Goal: Task Accomplishment & Management: Use online tool/utility

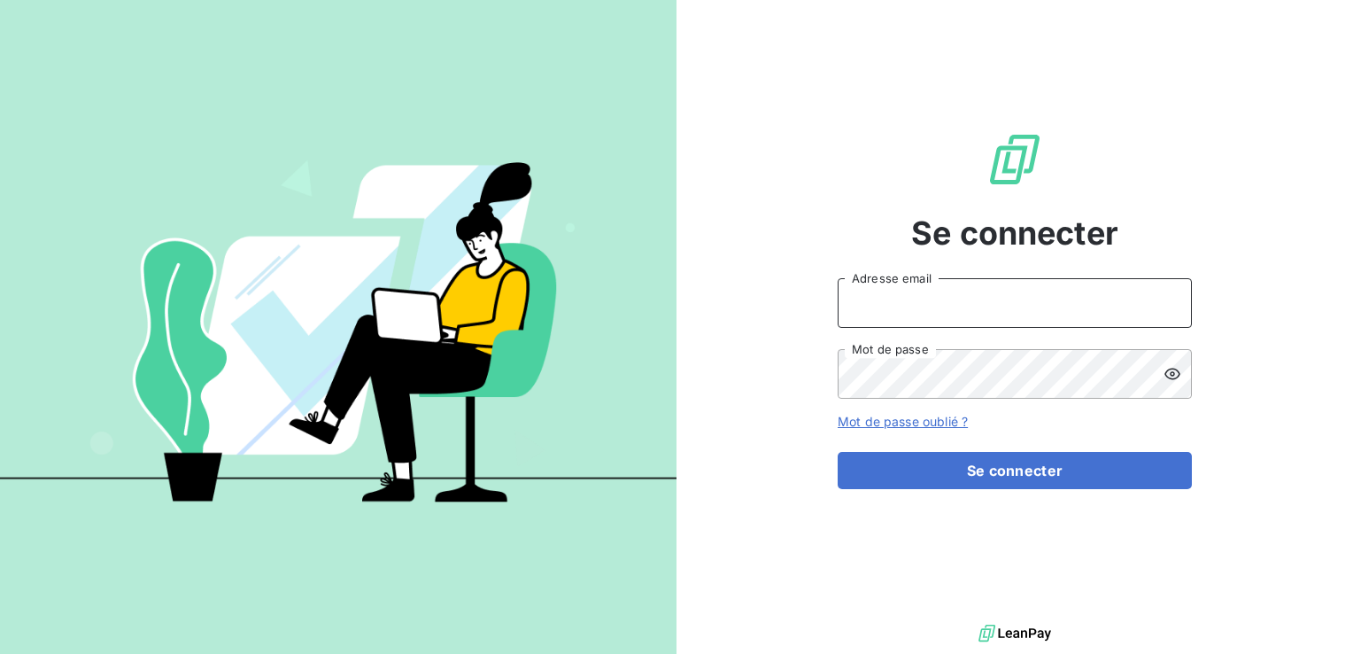
click at [871, 303] on input "Adresse email" at bounding box center [1015, 303] width 354 height 50
type input "[EMAIL_ADDRESS][PERSON_NAME][DOMAIN_NAME]"
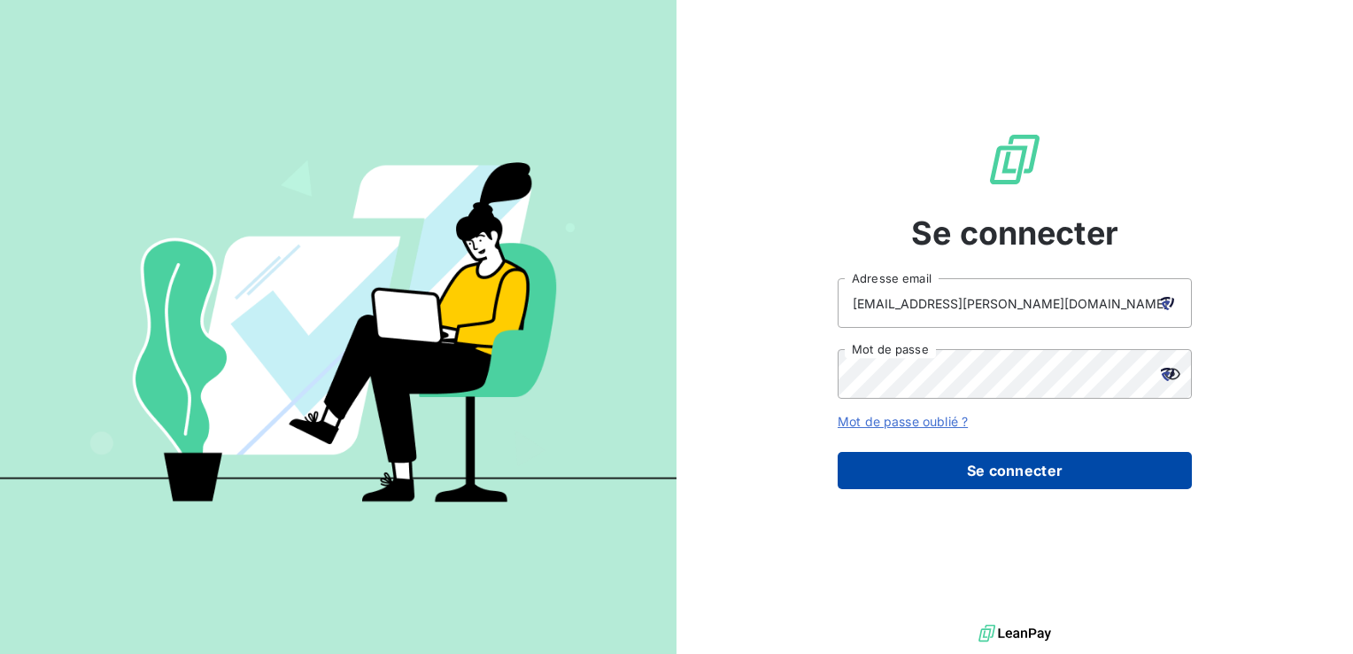
click at [1052, 469] on button "Se connecter" at bounding box center [1015, 470] width 354 height 37
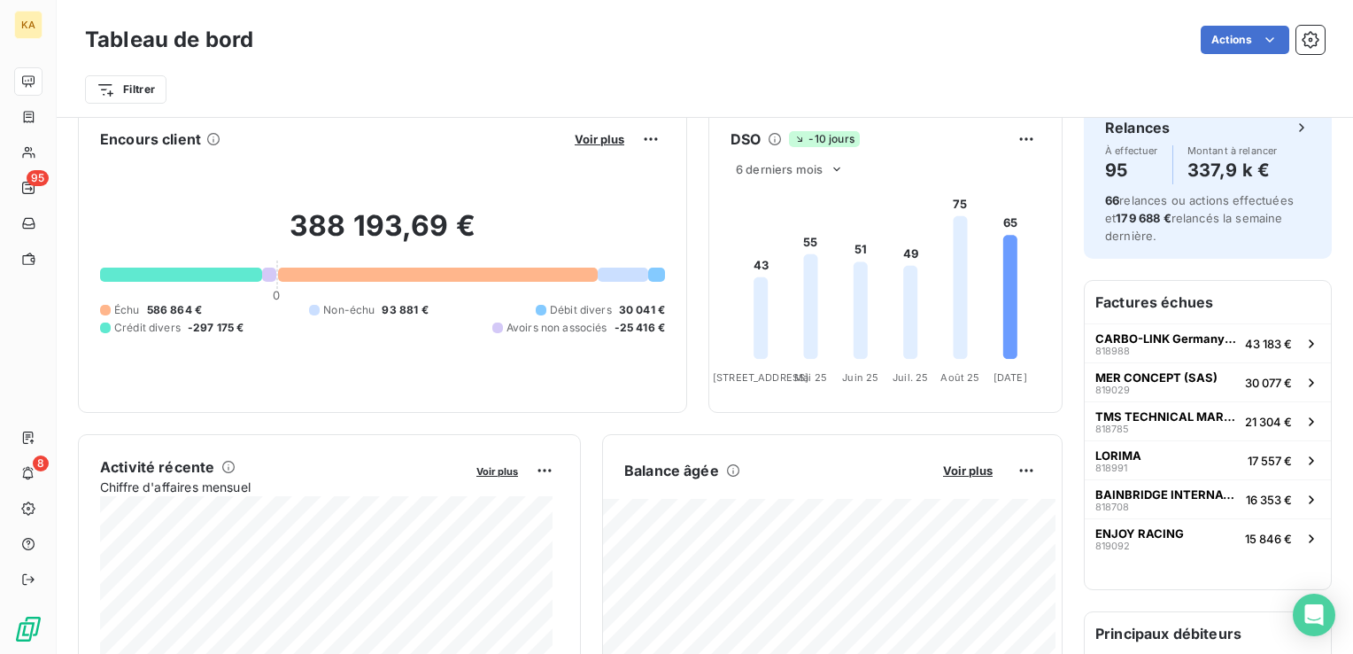
scroll to position [90, 0]
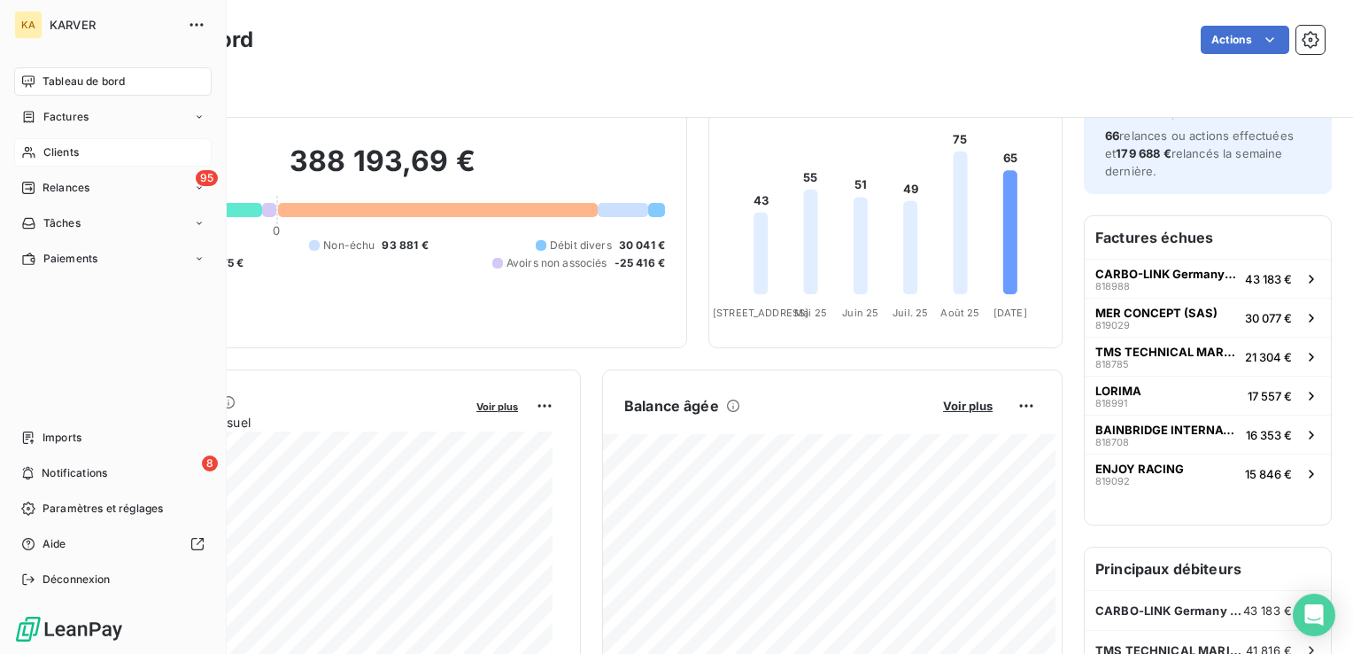
click at [52, 156] on span "Clients" at bounding box center [60, 152] width 35 height 16
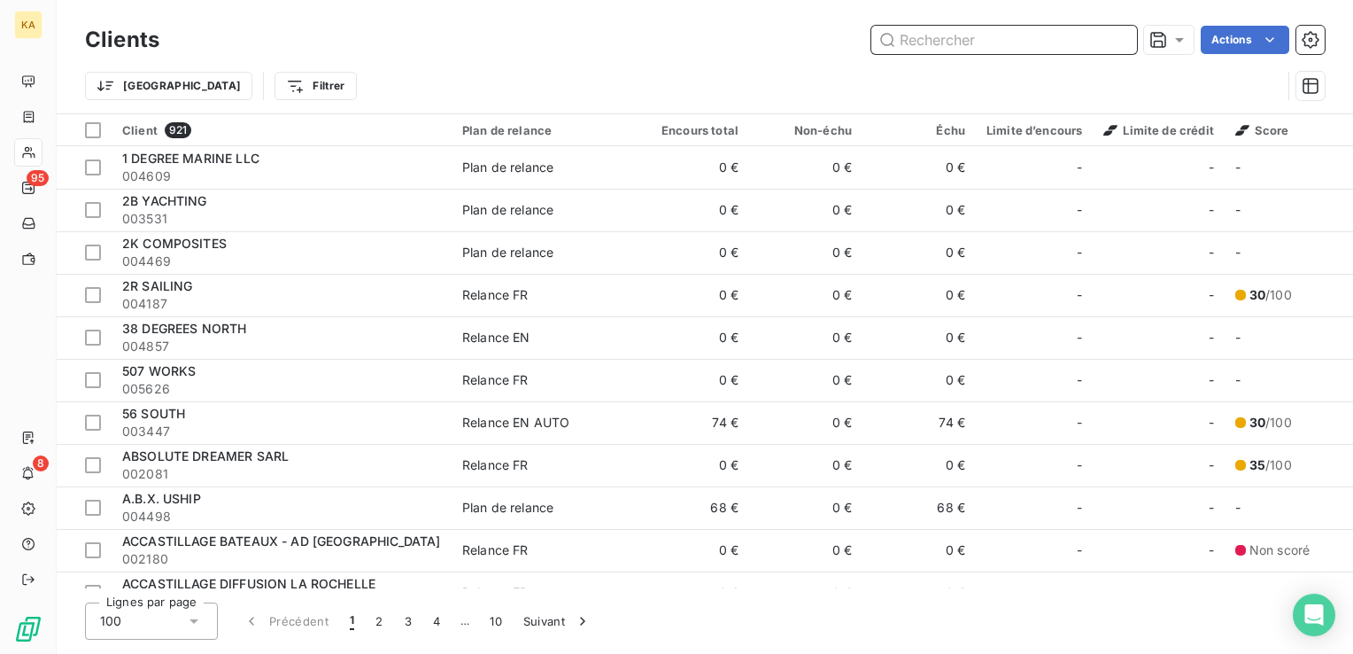
click at [935, 43] on input "text" at bounding box center [1004, 40] width 266 height 28
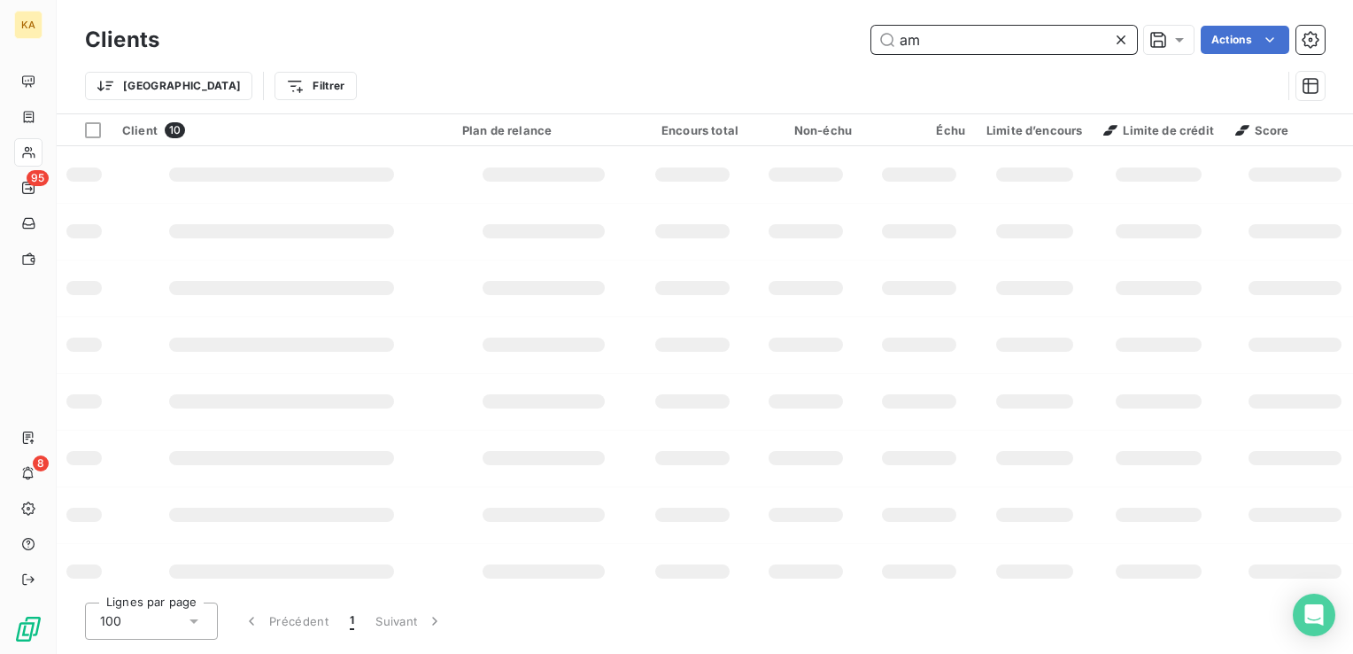
type input "a"
type input "A"
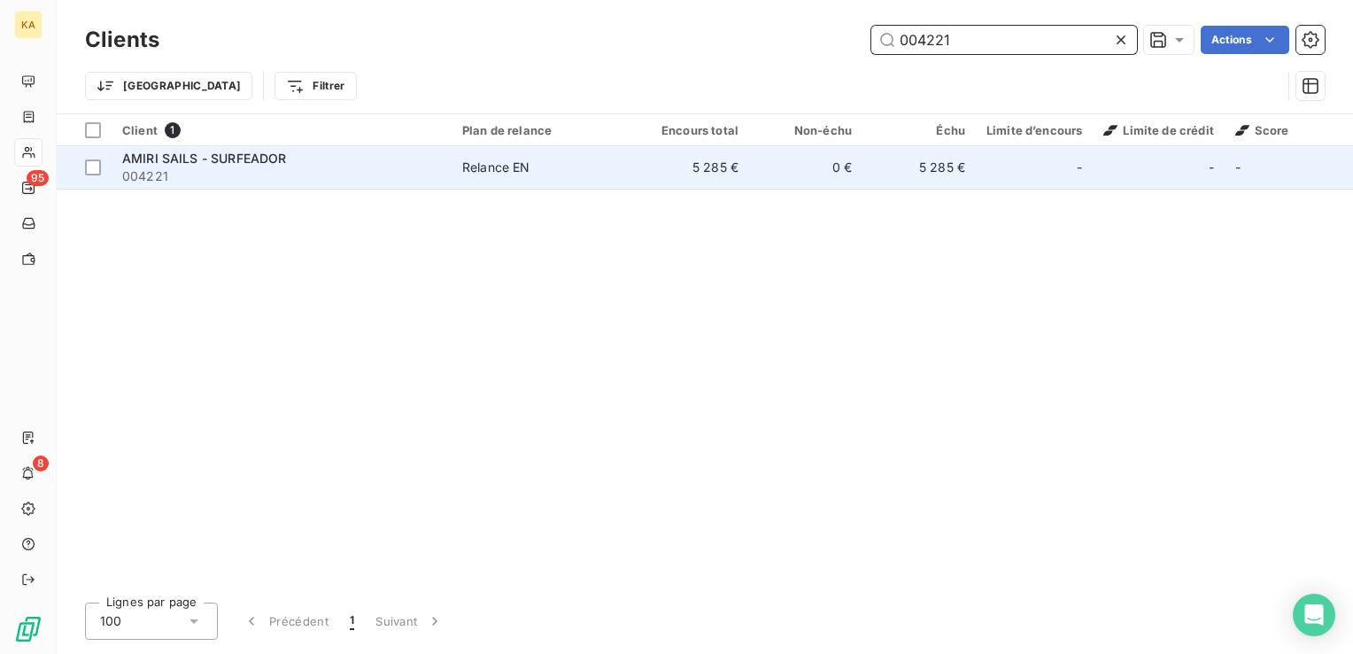
type input "004221"
click at [181, 159] on span "AMIRI SAILS - SURFEADOR" at bounding box center [204, 158] width 164 height 15
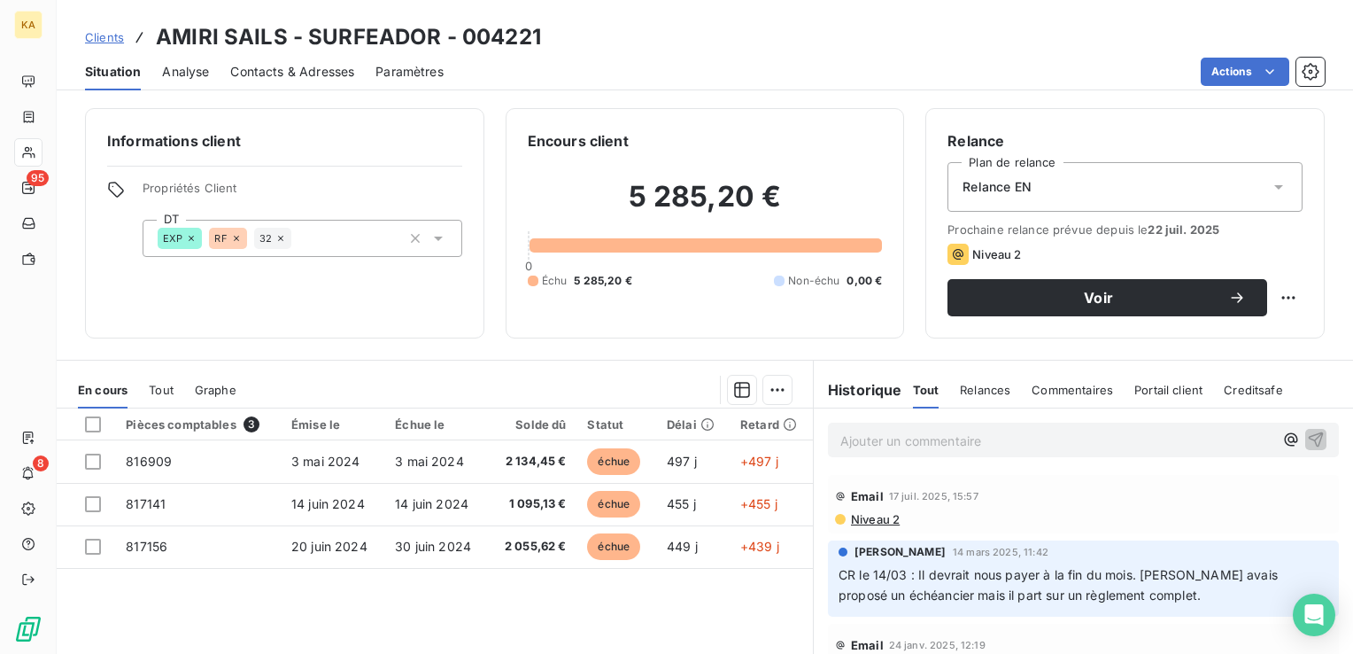
click at [885, 436] on p "Ajouter un commentaire ﻿" at bounding box center [1056, 441] width 433 height 22
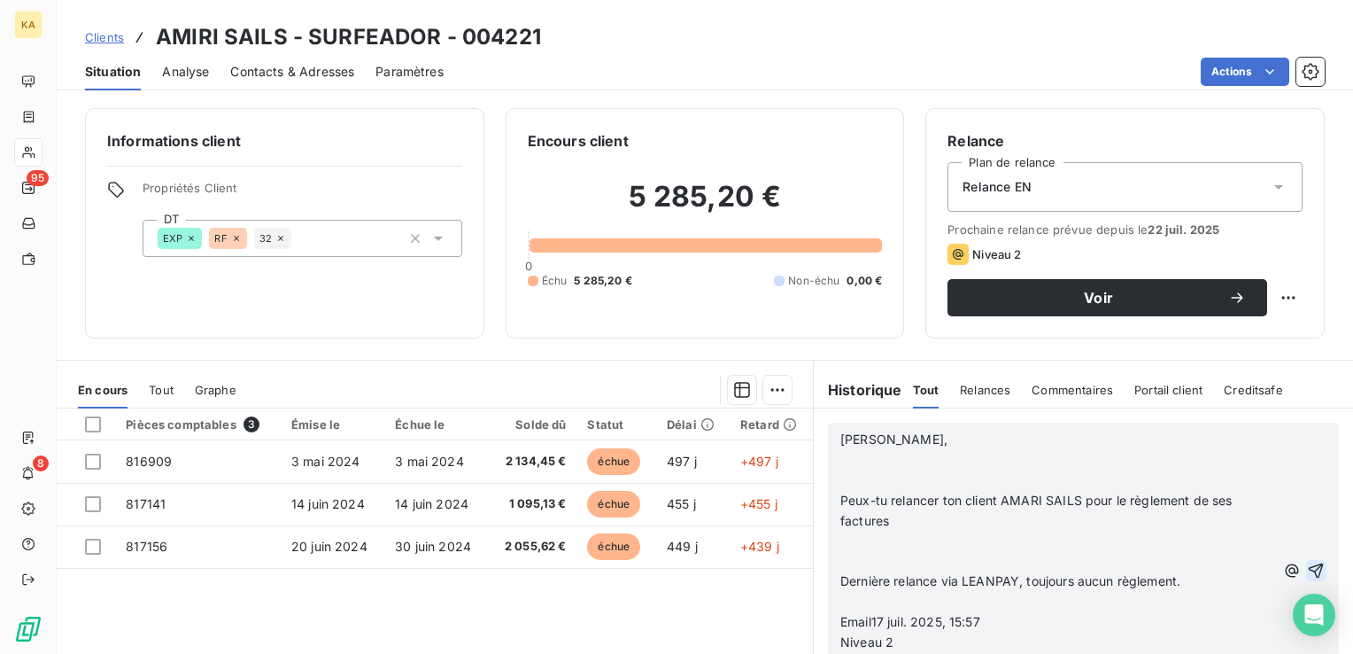
click at [1309, 567] on icon "button" at bounding box center [1316, 570] width 15 height 15
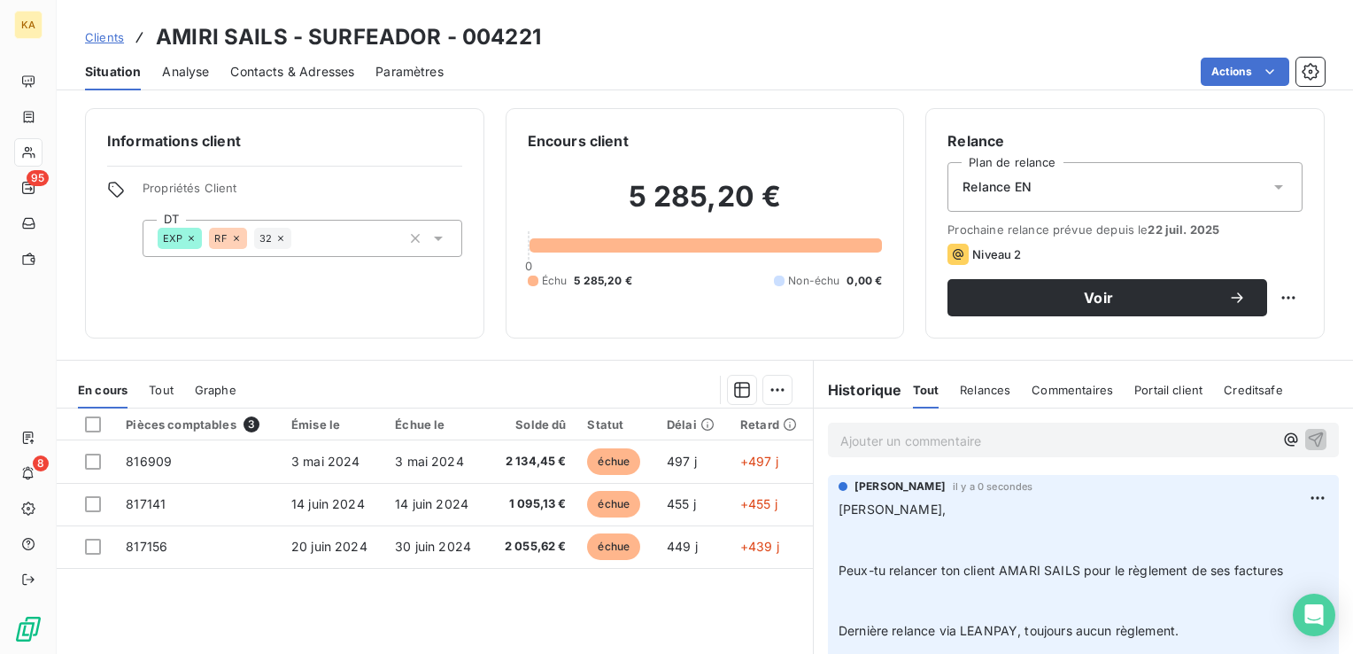
click at [108, 32] on span "Clients" at bounding box center [104, 37] width 39 height 14
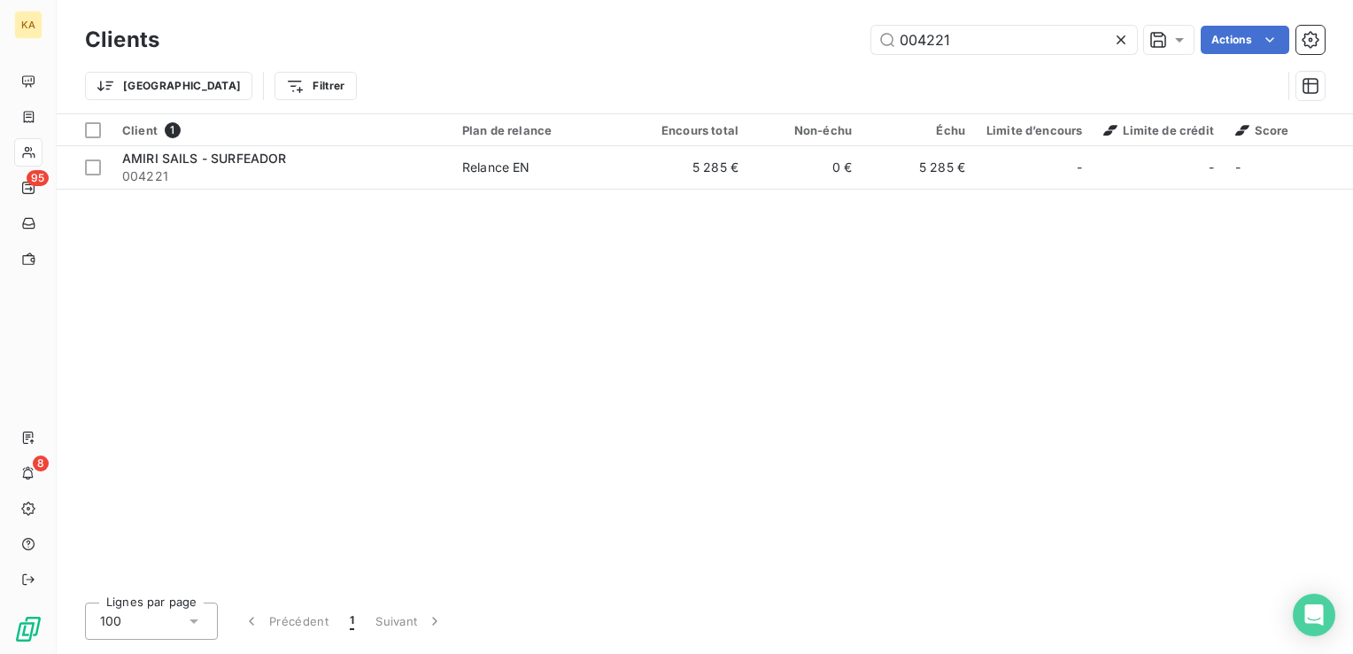
drag, startPoint x: 953, startPoint y: 41, endPoint x: 826, endPoint y: 43, distance: 126.7
click at [826, 43] on div "004221 Actions" at bounding box center [753, 40] width 1144 height 28
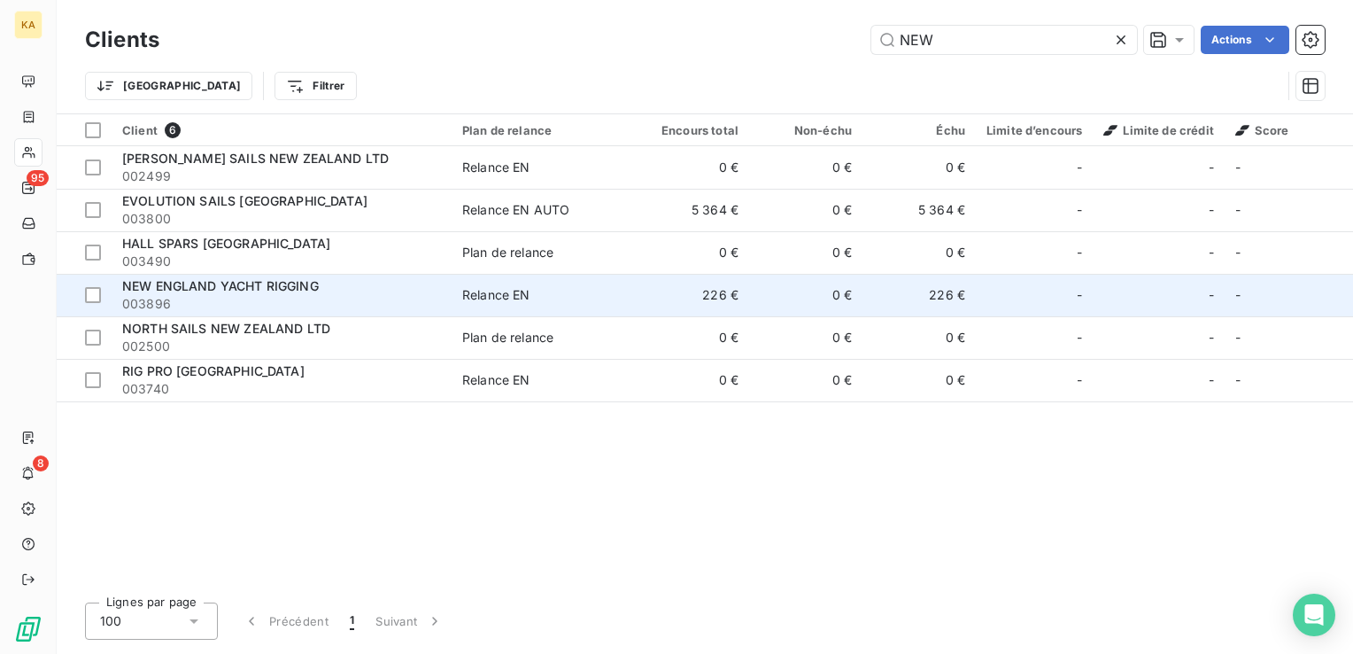
type input "NEW"
click at [298, 285] on span "NEW ENGLAND YACHT RIGGING" at bounding box center [220, 285] width 197 height 15
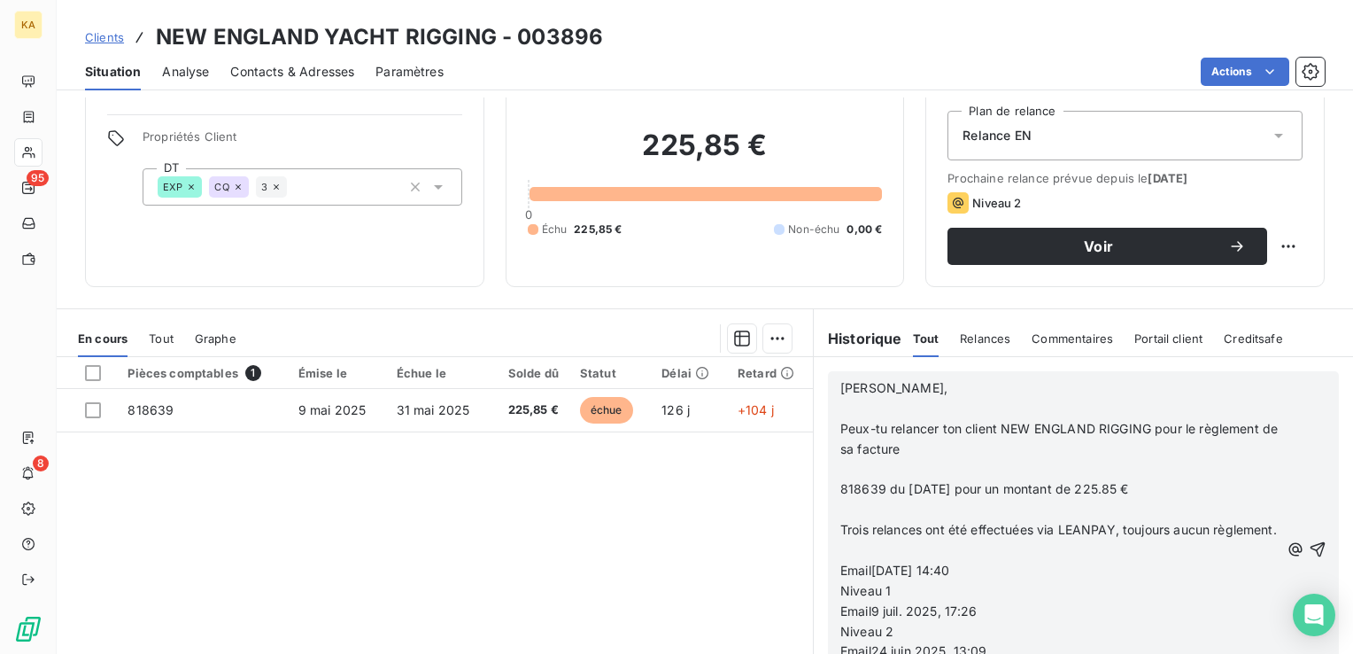
scroll to position [62, 0]
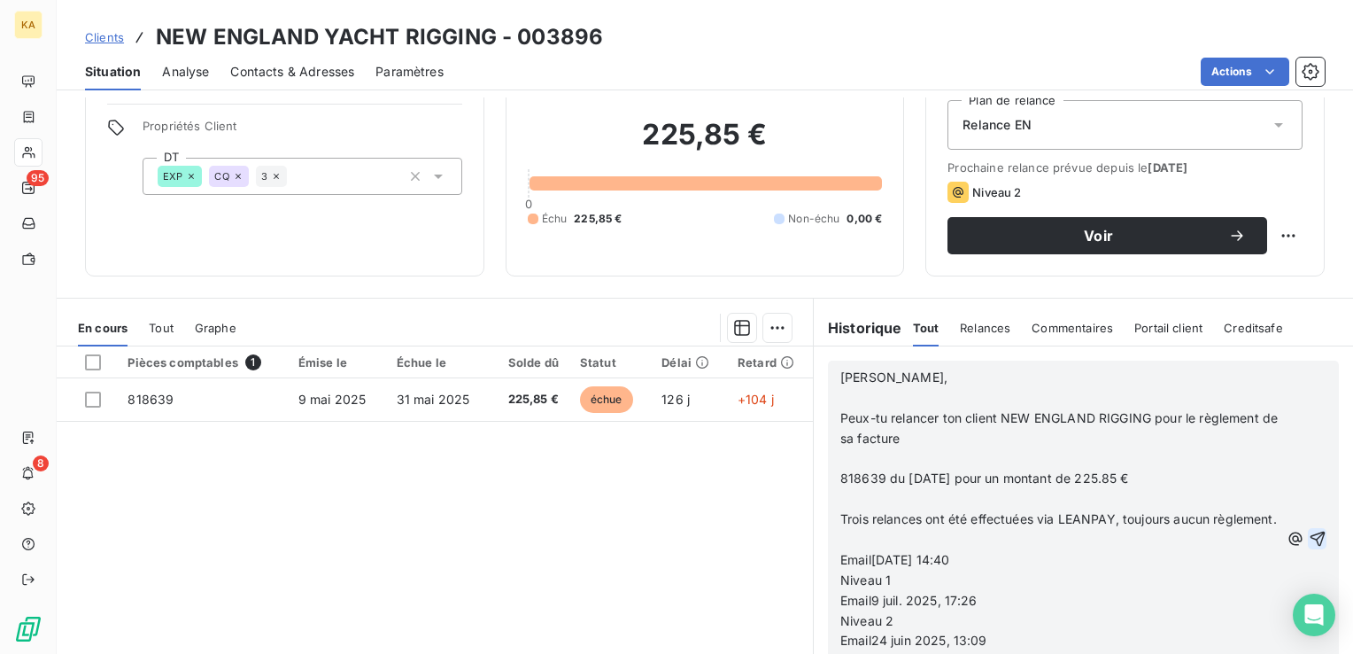
click at [1310, 545] on icon "button" at bounding box center [1317, 538] width 15 height 15
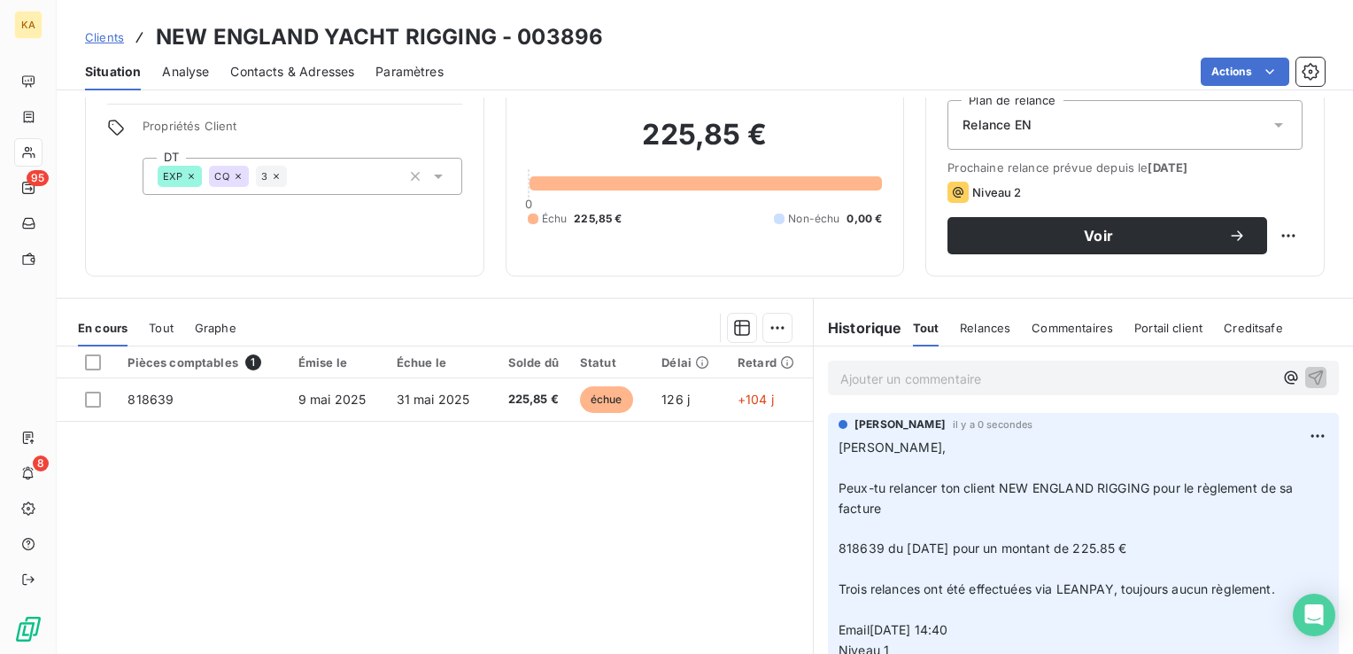
click at [99, 42] on span "Clients" at bounding box center [104, 37] width 39 height 14
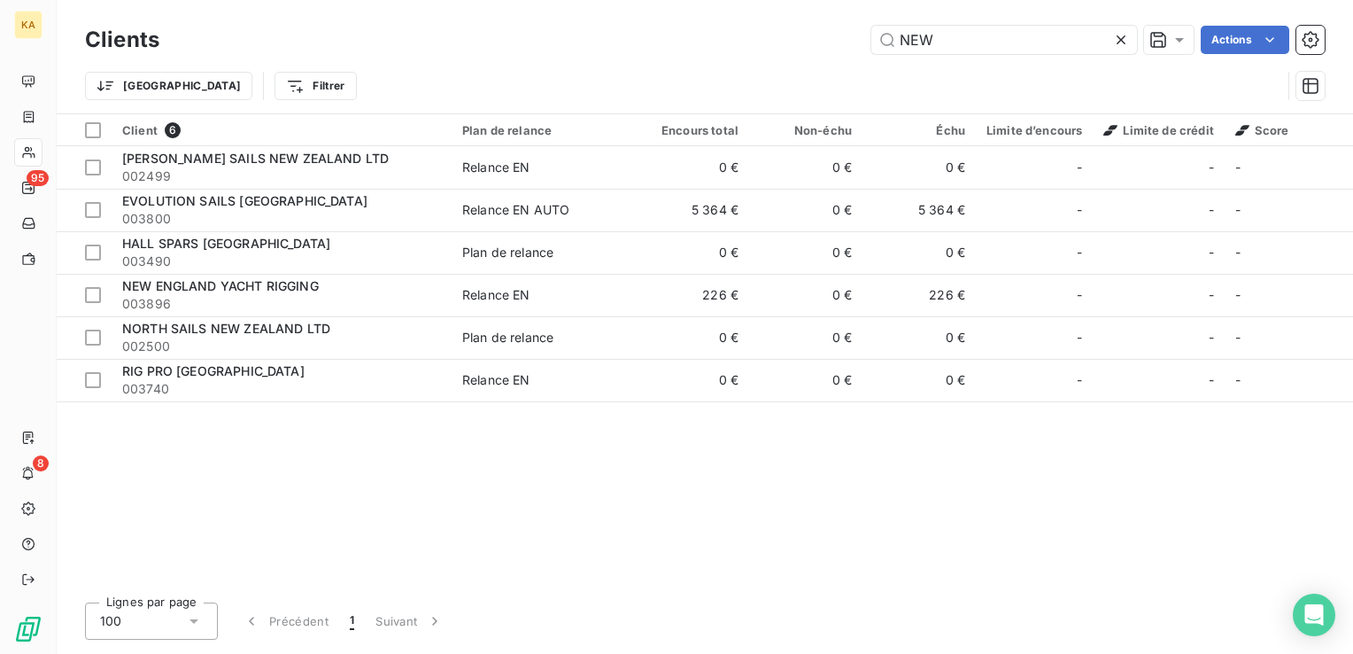
drag, startPoint x: 939, startPoint y: 38, endPoint x: 772, endPoint y: 31, distance: 166.7
click at [772, 31] on div "NEW Actions" at bounding box center [753, 40] width 1144 height 28
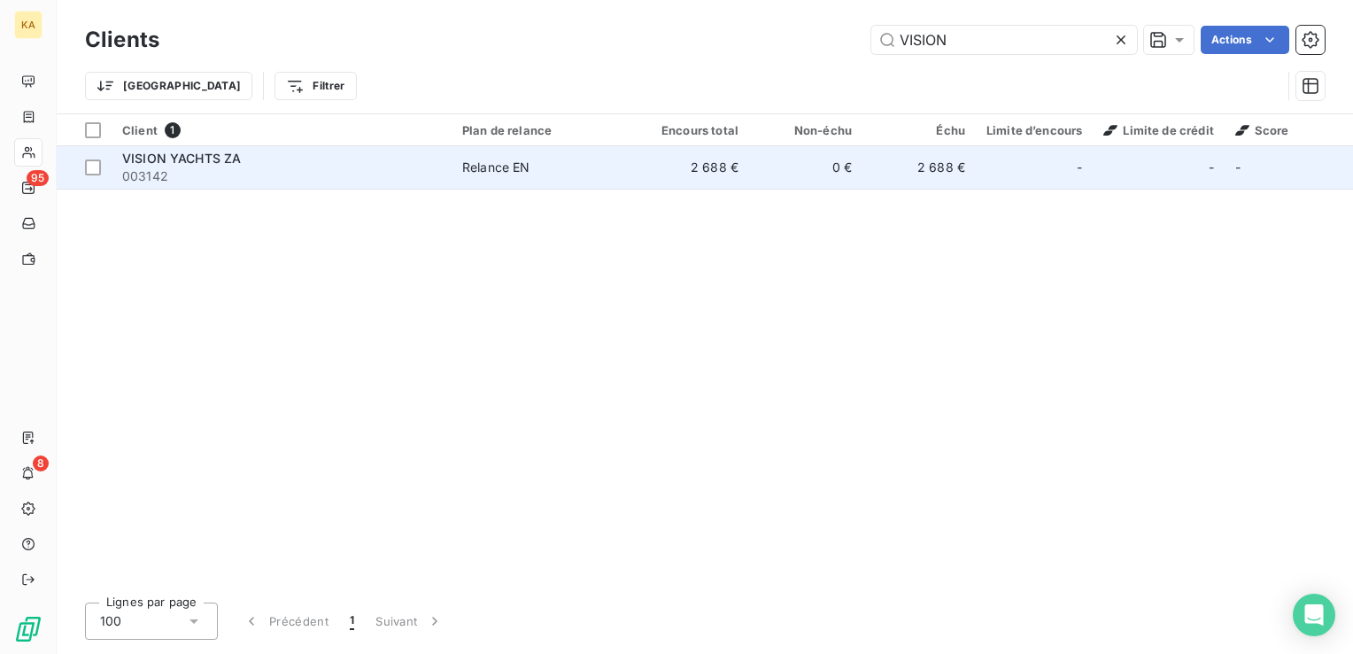
type input "VISION"
click at [236, 167] on span "003142" at bounding box center [281, 176] width 319 height 18
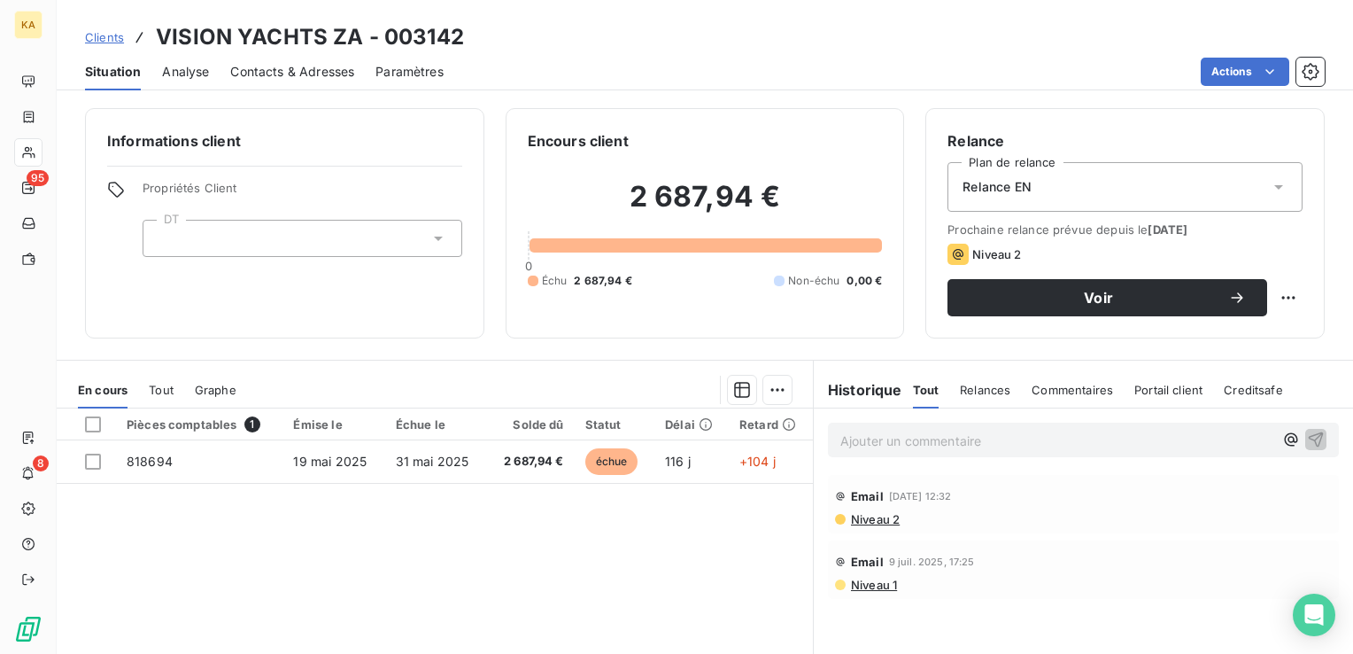
click at [910, 440] on p "Ajouter un commentaire ﻿" at bounding box center [1056, 441] width 433 height 22
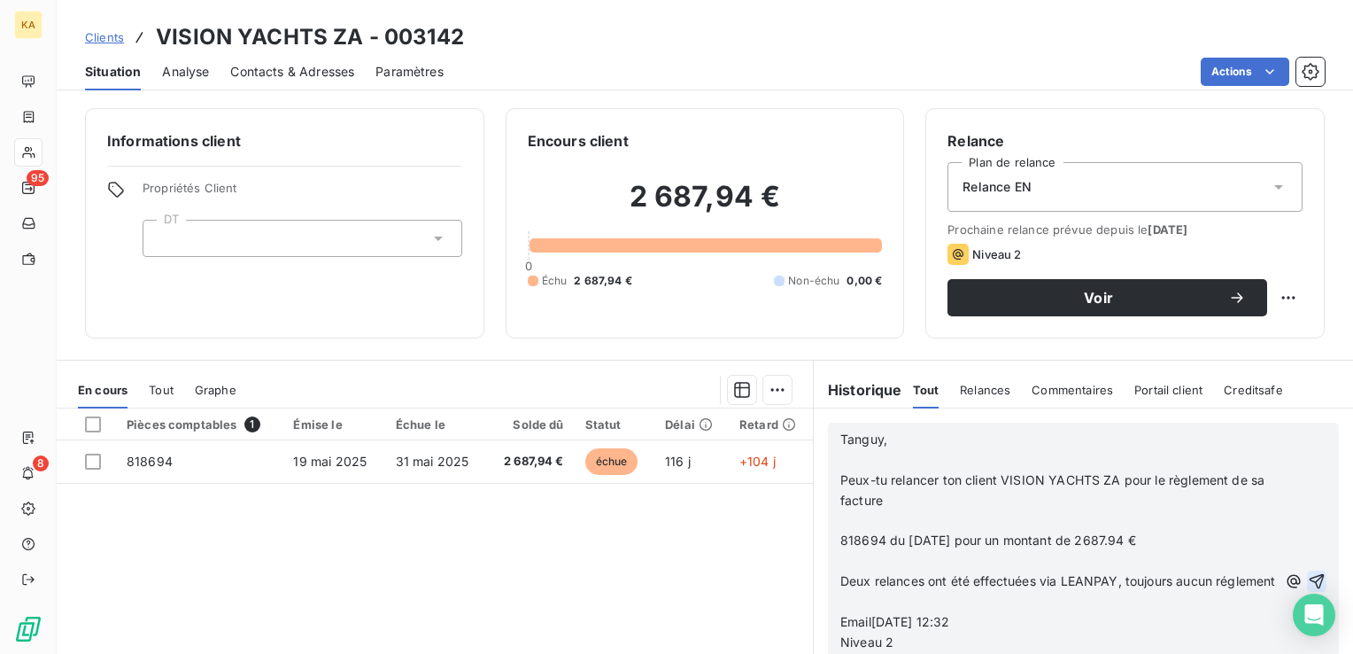
click at [1310, 585] on icon "button" at bounding box center [1317, 580] width 15 height 15
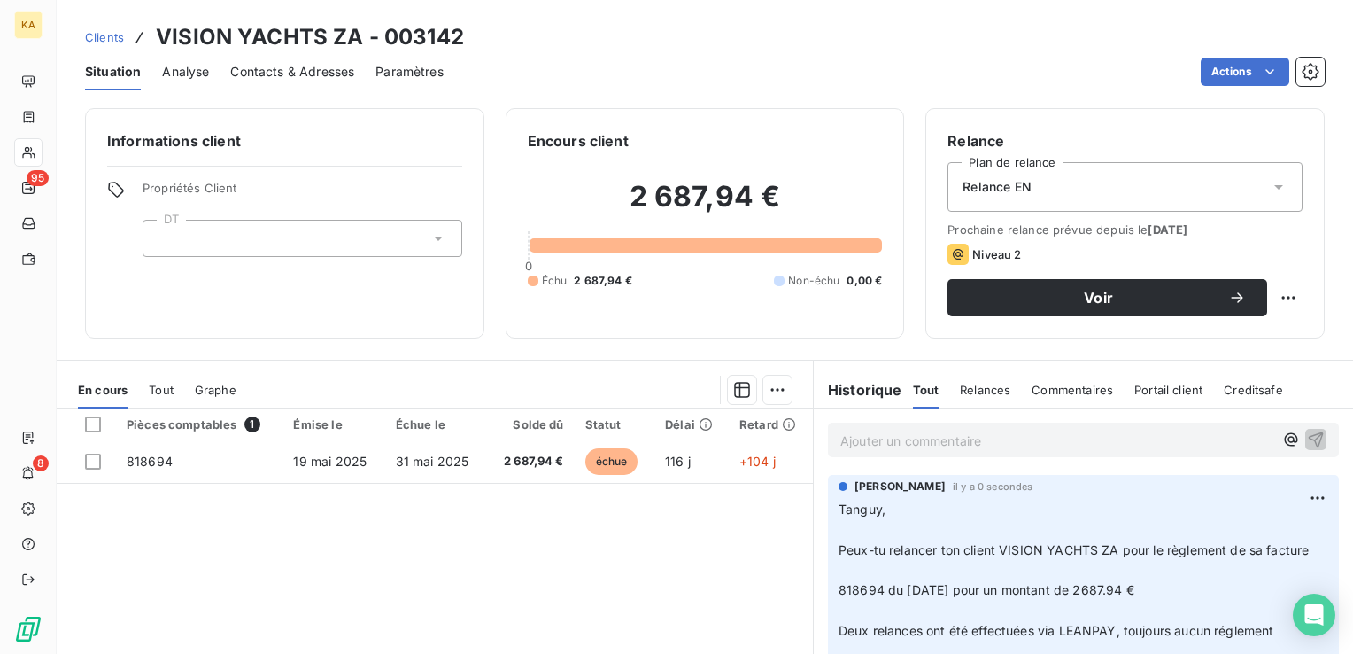
click at [106, 37] on span "Clients" at bounding box center [104, 37] width 39 height 14
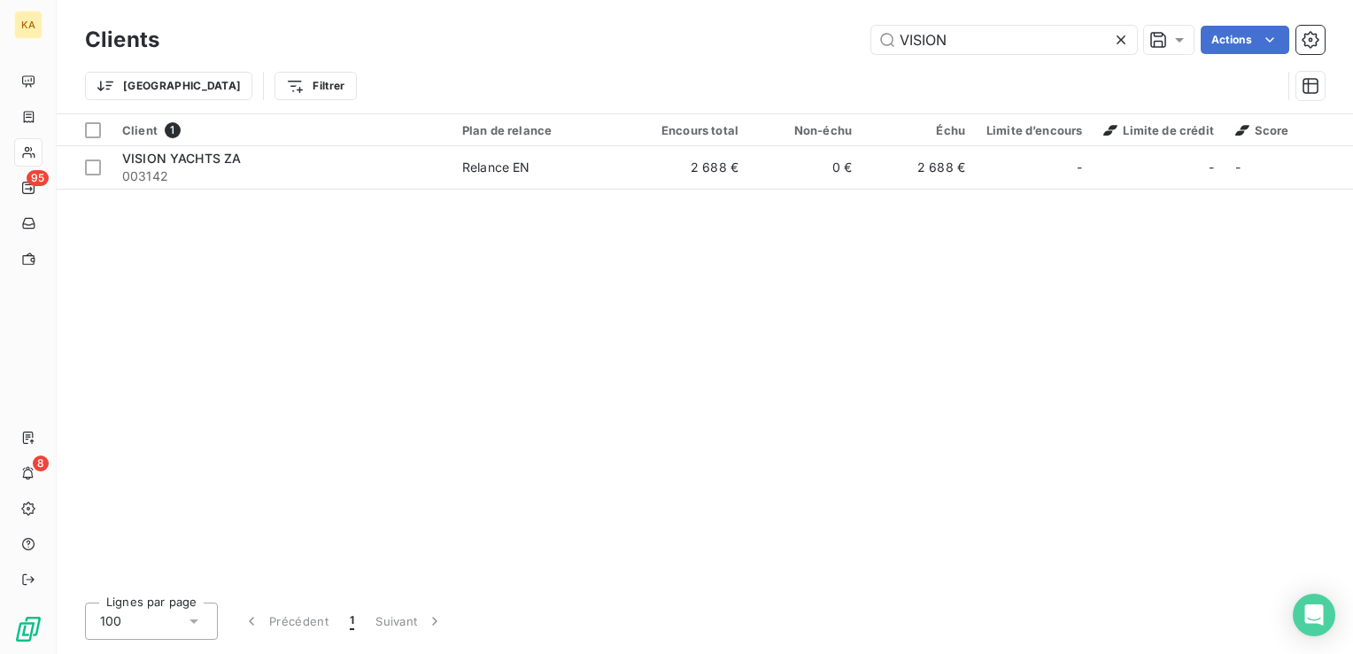
drag, startPoint x: 949, startPoint y: 39, endPoint x: 786, endPoint y: 45, distance: 163.1
click at [786, 45] on div "VISION Actions" at bounding box center [753, 40] width 1144 height 28
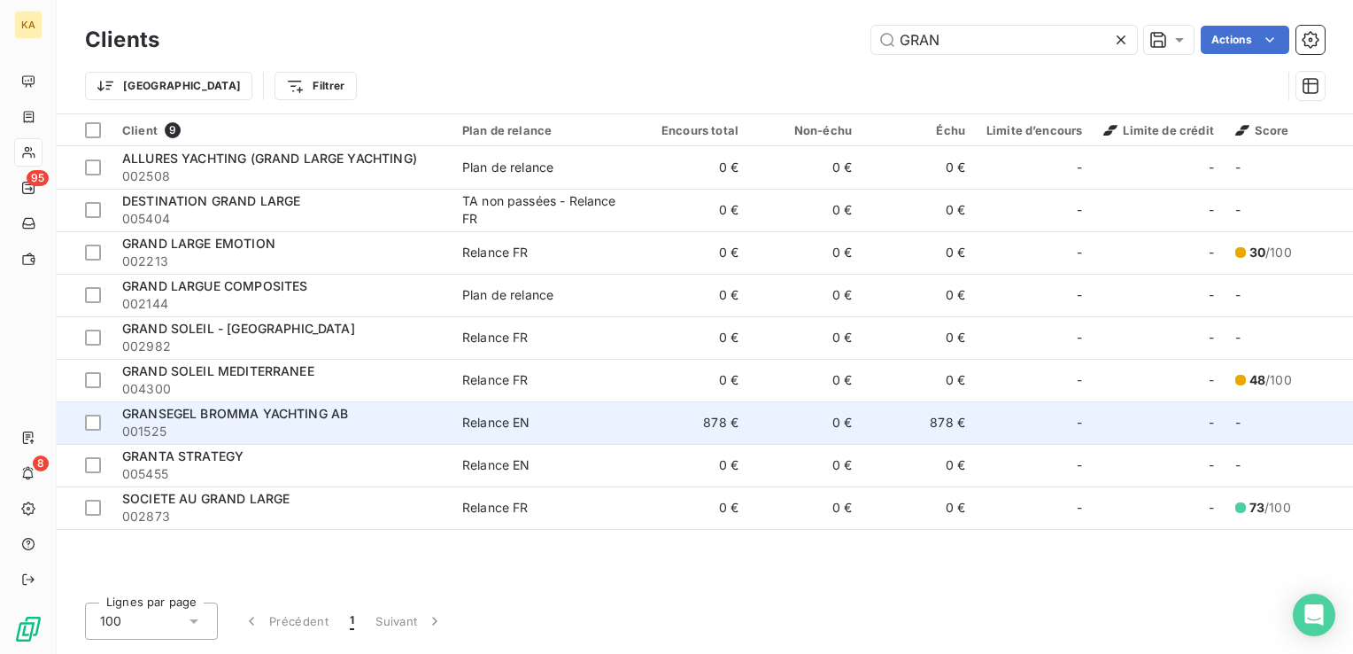
type input "GRAN"
click at [195, 409] on span "GRANSEGEL BROMMA YACHTING AB" at bounding box center [235, 413] width 226 height 15
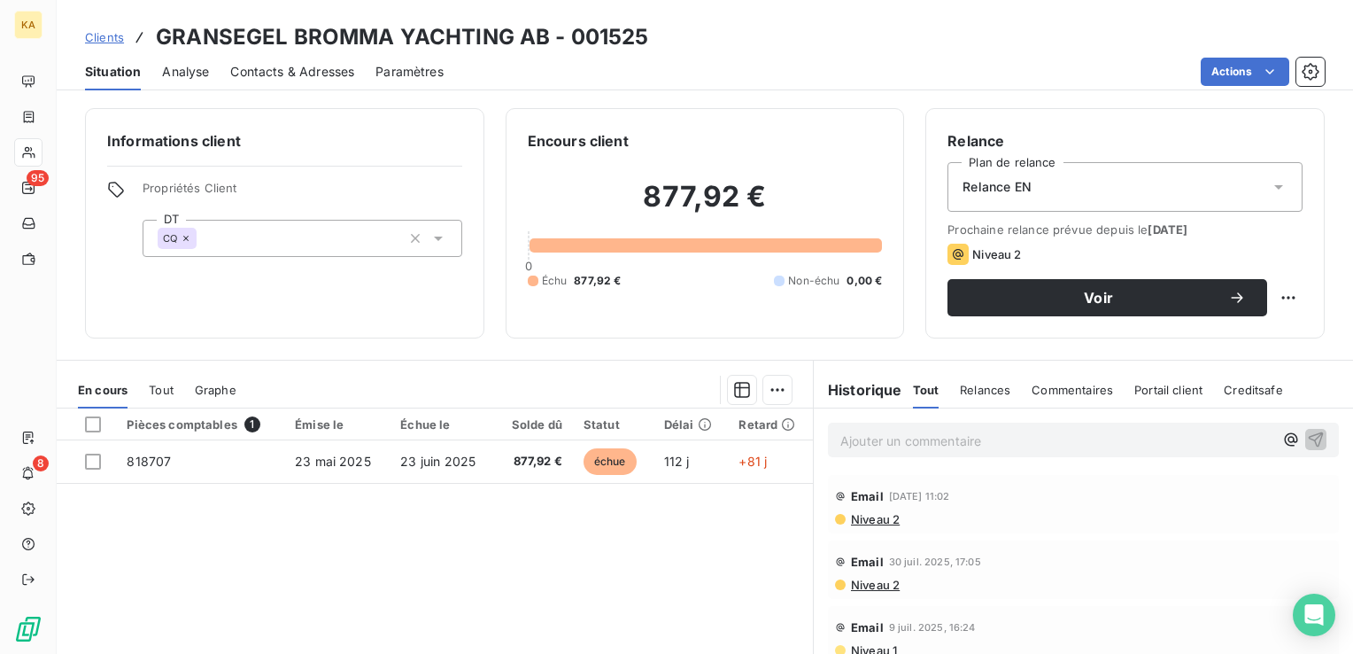
click at [900, 441] on p "Ajouter un commentaire ﻿" at bounding box center [1056, 441] width 433 height 22
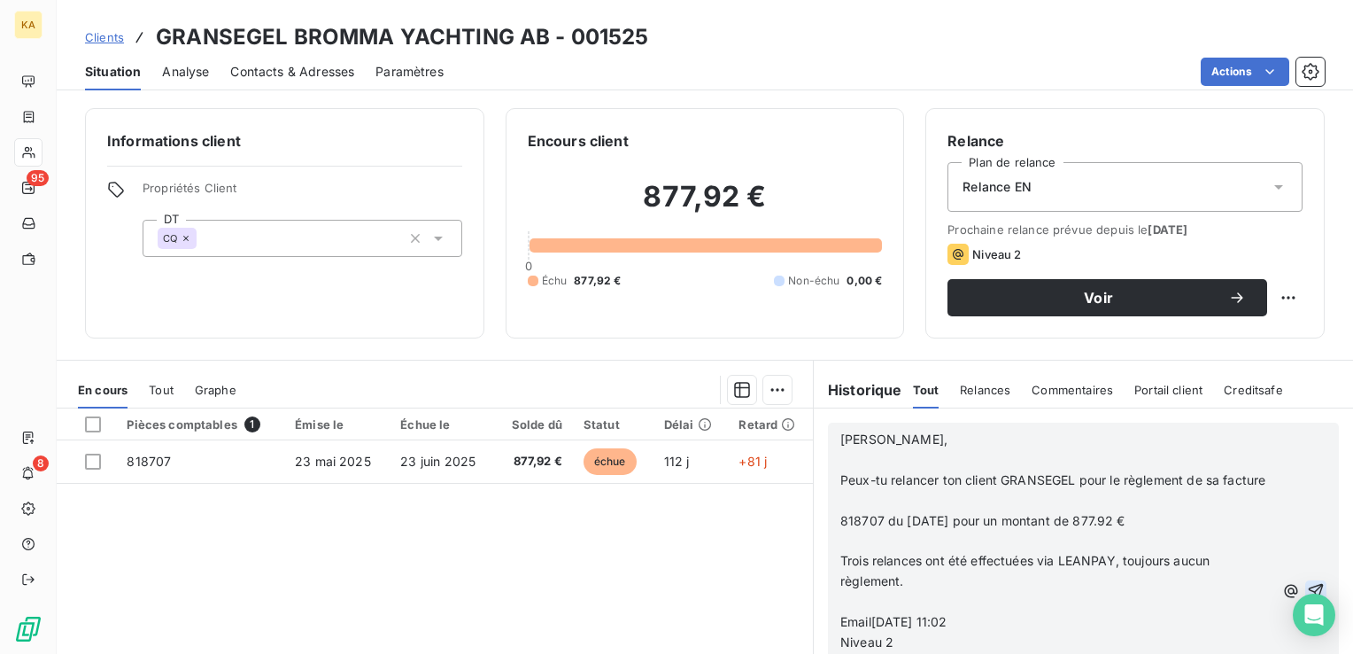
click at [1307, 593] on icon "button" at bounding box center [1316, 591] width 18 height 18
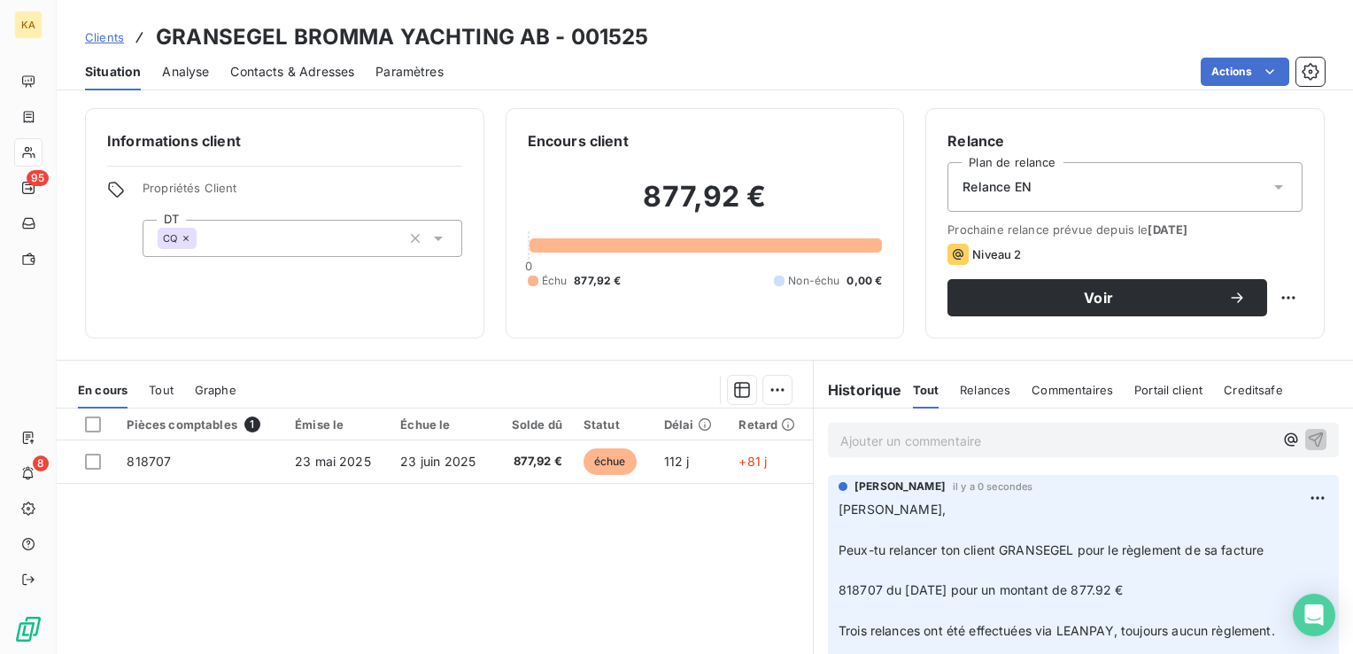
click at [105, 38] on span "Clients" at bounding box center [104, 37] width 39 height 14
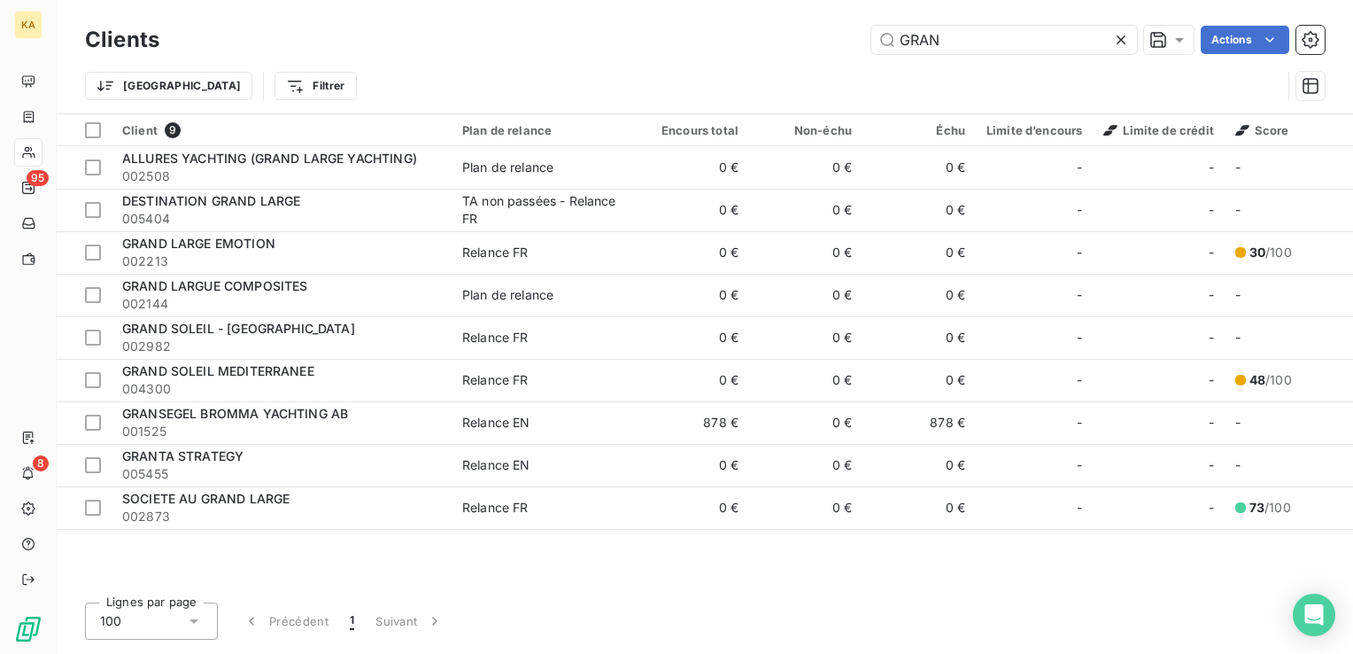
drag, startPoint x: 953, startPoint y: 41, endPoint x: 779, endPoint y: 31, distance: 173.9
click at [785, 42] on div "GRAN Actions" at bounding box center [753, 40] width 1144 height 28
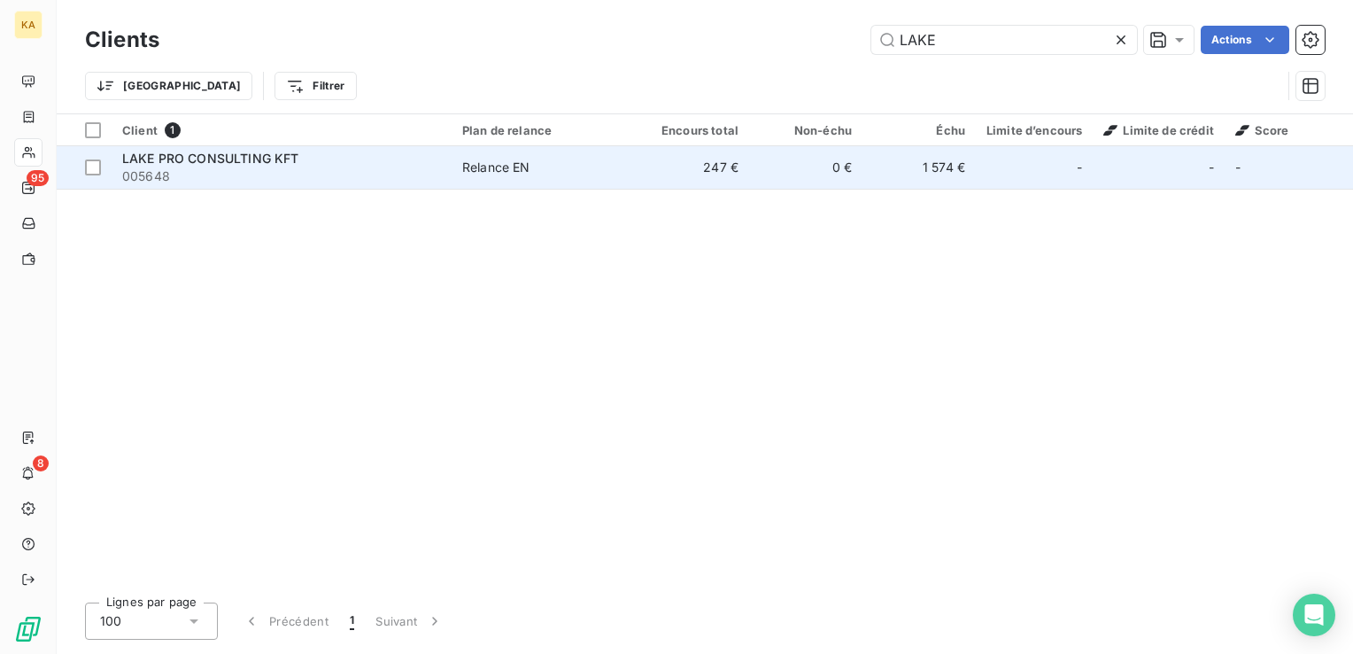
type input "LAKE"
click at [148, 160] on span "LAKE PRO CONSULTING KFT" at bounding box center [210, 158] width 176 height 15
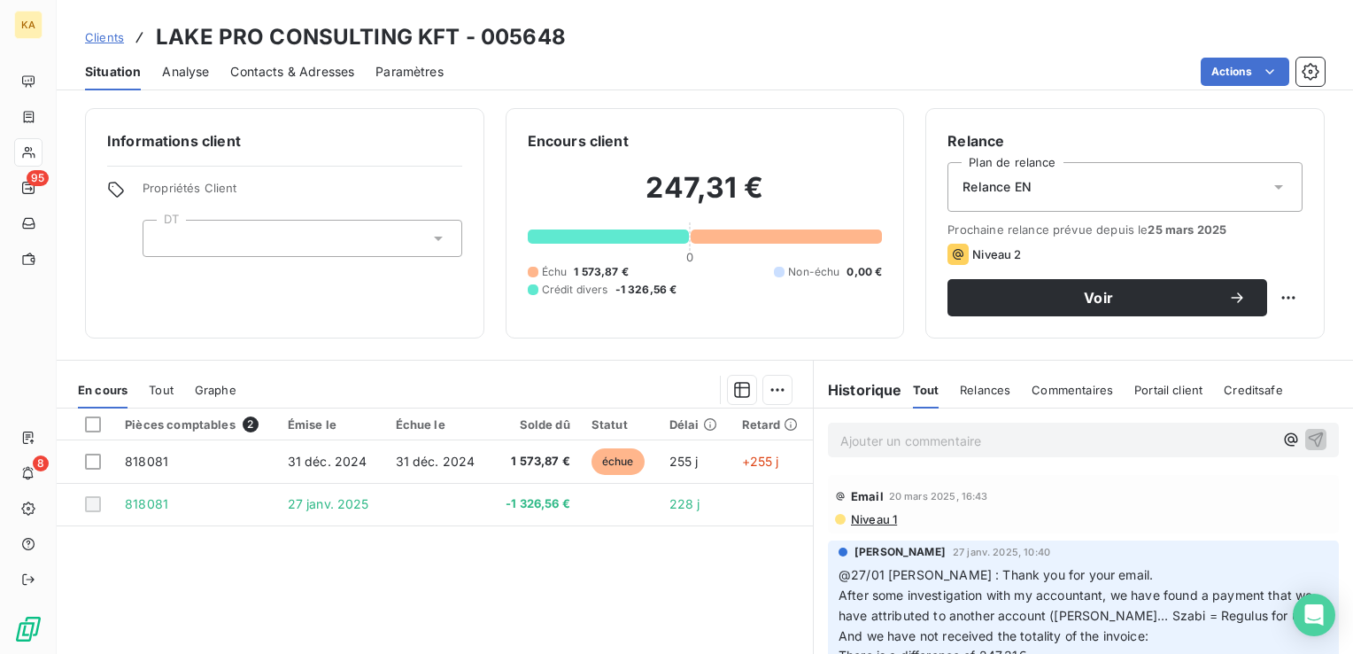
click at [864, 444] on p "Ajouter un commentaire ﻿" at bounding box center [1056, 441] width 433 height 22
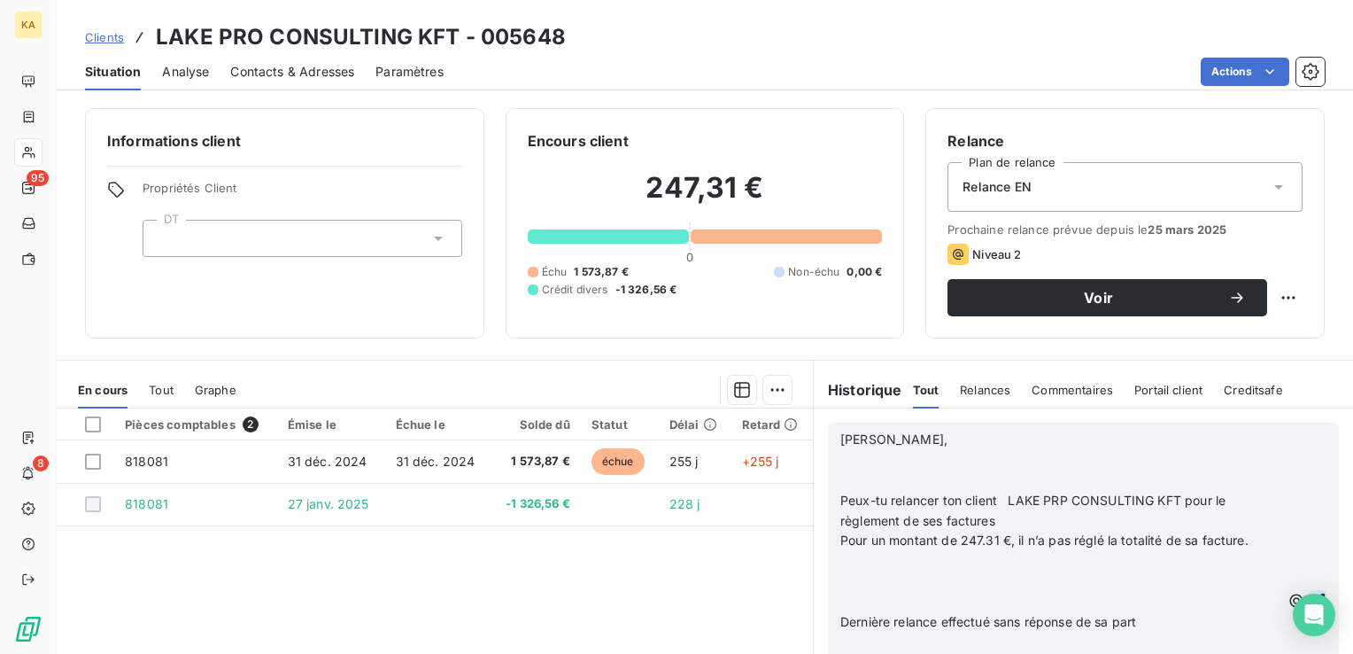
click at [1309, 593] on icon "button" at bounding box center [1318, 601] width 18 height 18
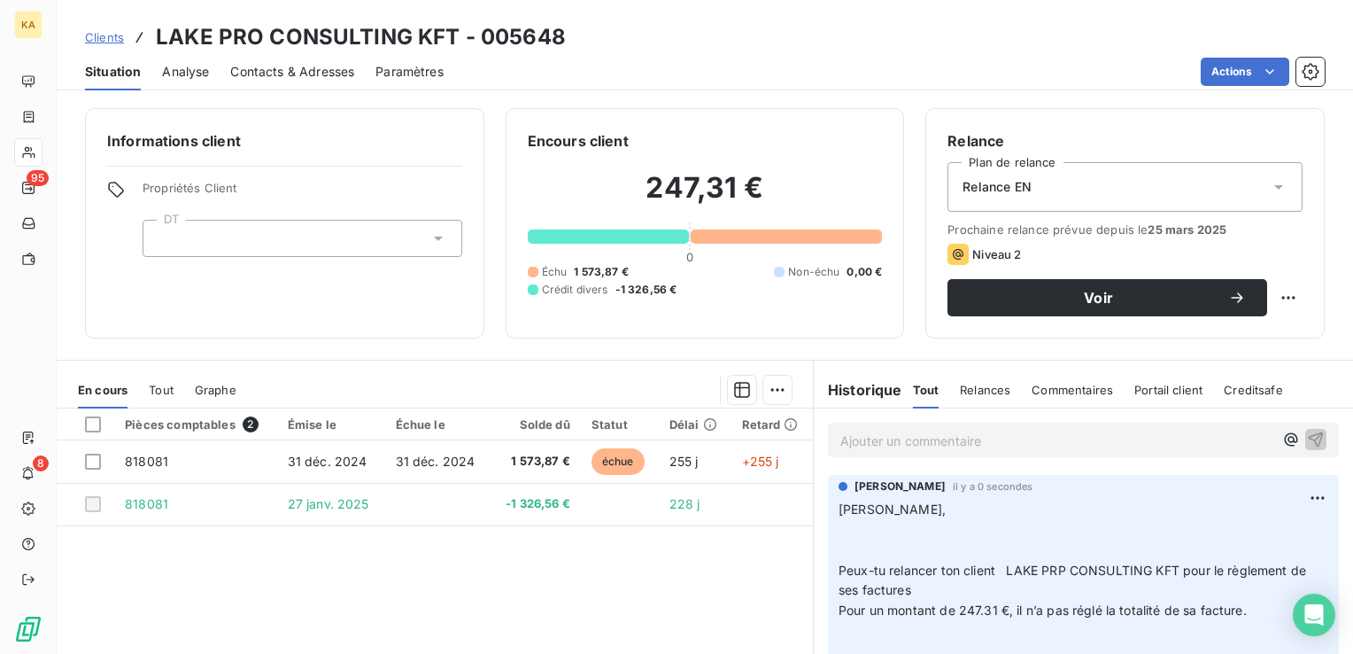
click at [106, 36] on span "Clients" at bounding box center [104, 37] width 39 height 14
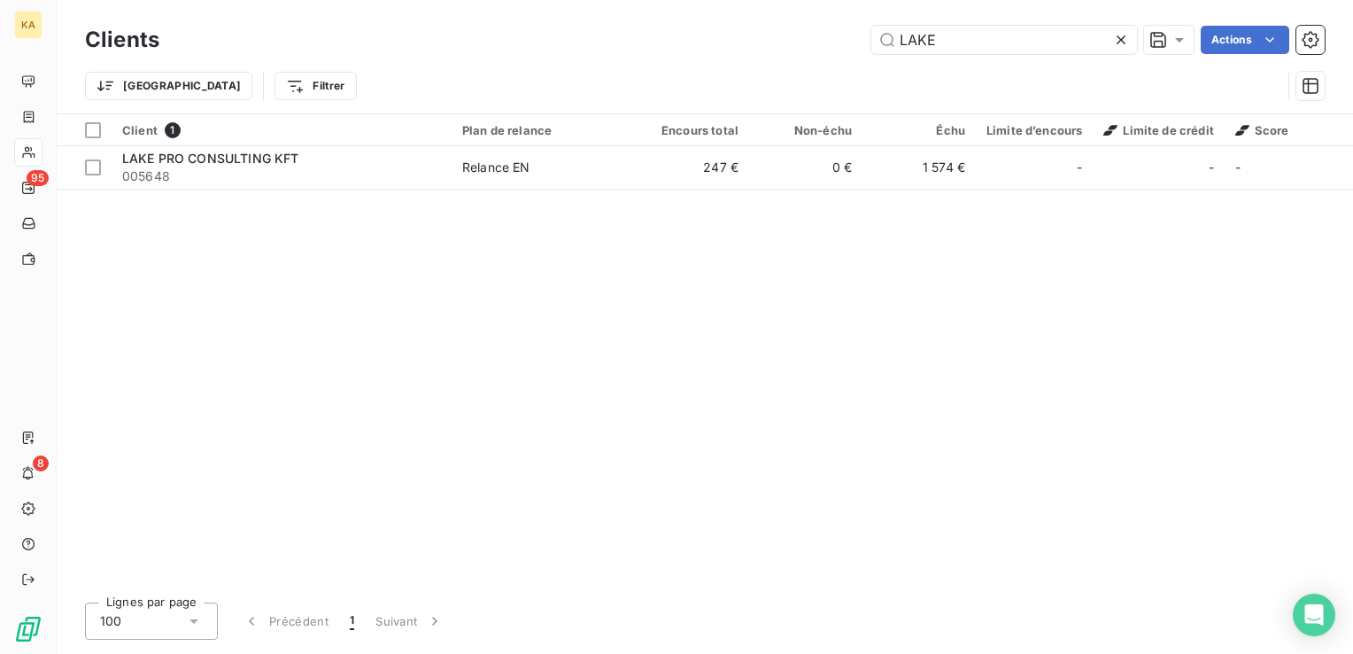
drag, startPoint x: 941, startPoint y: 41, endPoint x: 785, endPoint y: 34, distance: 156.9
click at [785, 34] on div "LAKE Actions" at bounding box center [753, 40] width 1144 height 28
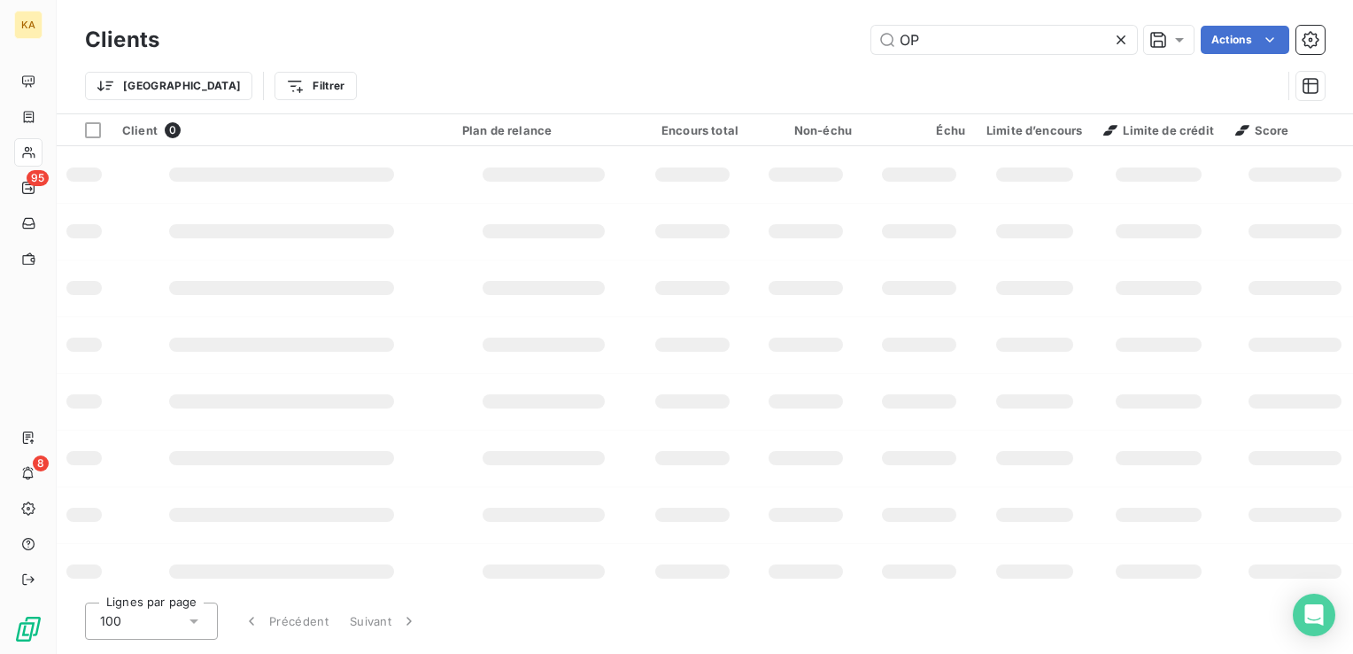
type input "O"
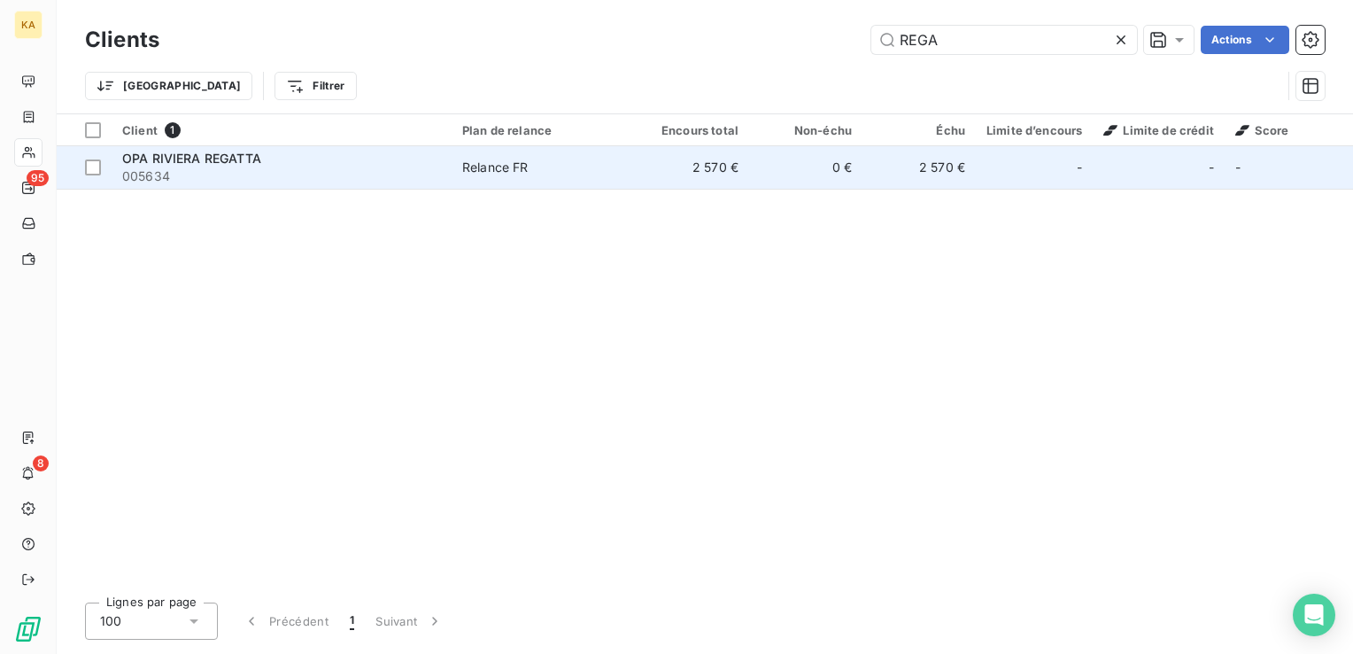
type input "REGA"
click at [177, 167] on span "005634" at bounding box center [281, 176] width 319 height 18
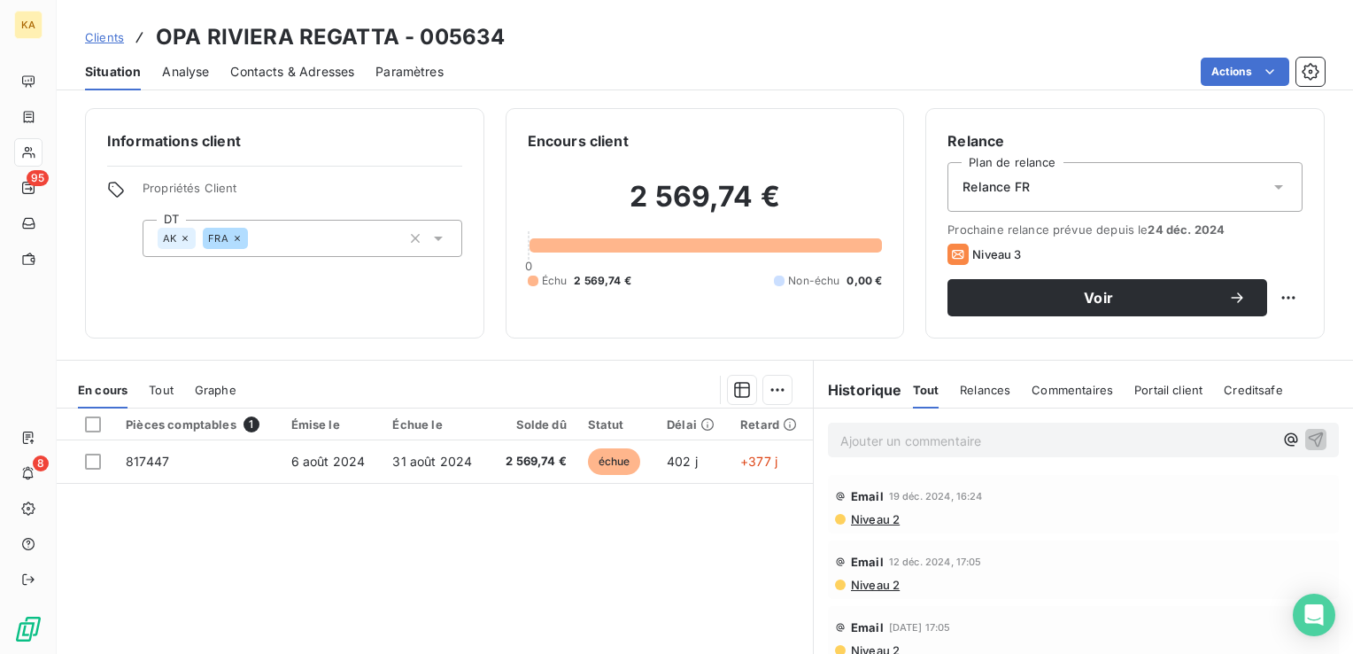
click at [863, 441] on p "Ajouter un commentaire ﻿" at bounding box center [1056, 441] width 433 height 22
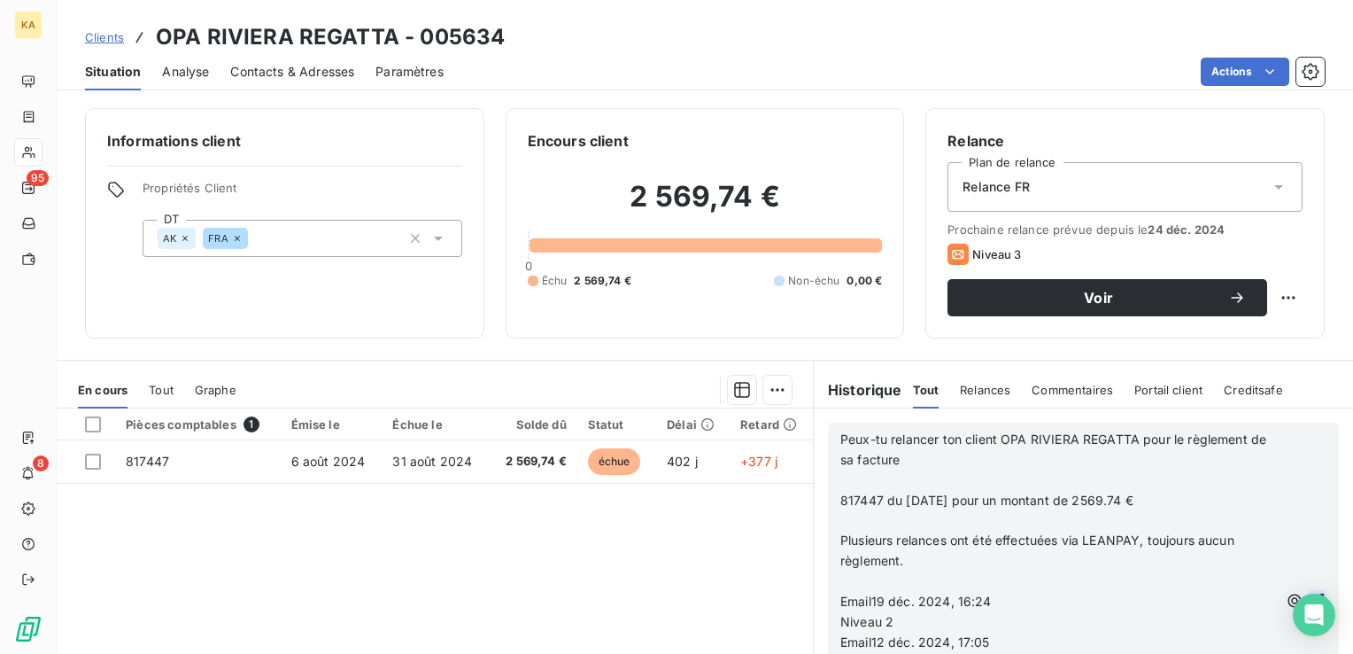
click at [1310, 595] on icon "button" at bounding box center [1317, 600] width 15 height 15
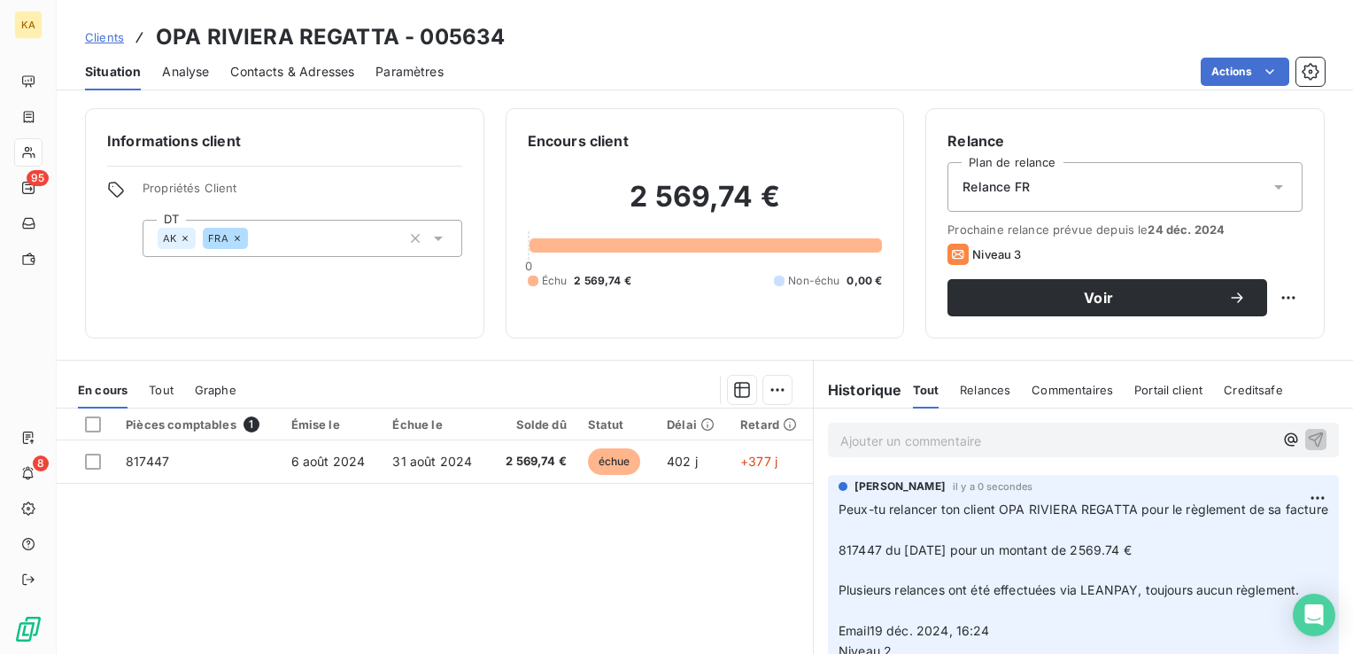
click at [110, 41] on span "Clients" at bounding box center [104, 37] width 39 height 14
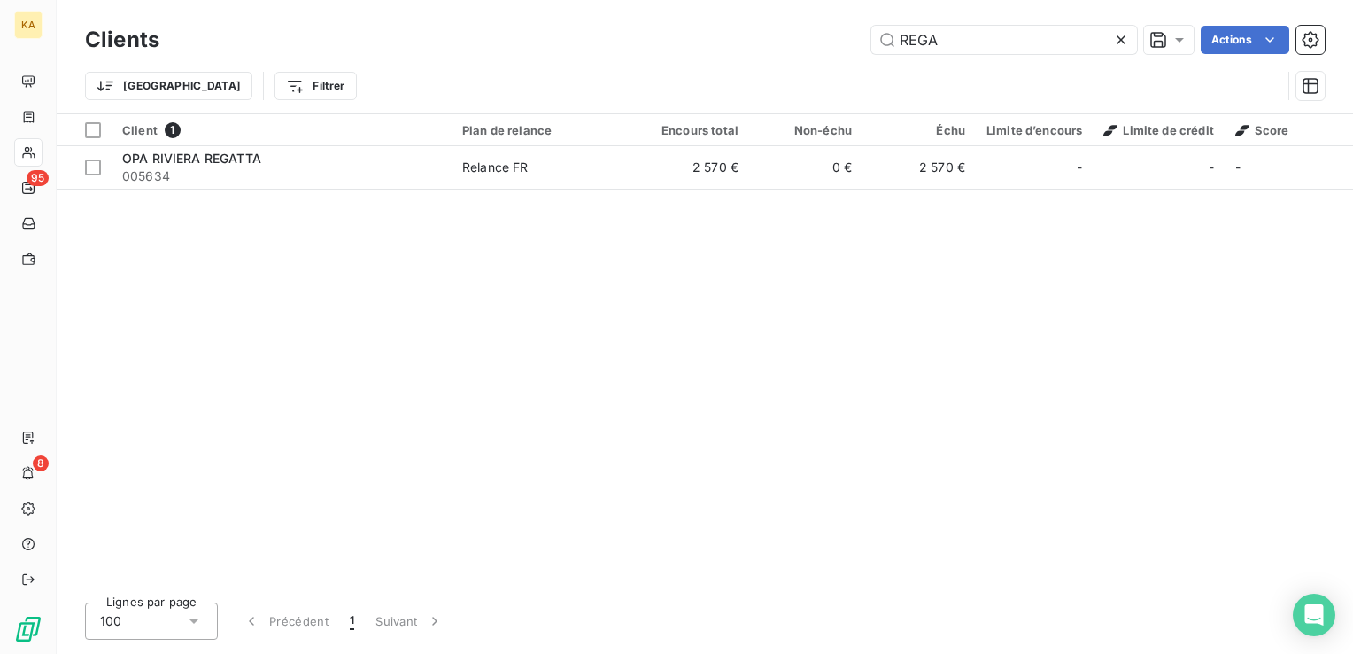
drag, startPoint x: 972, startPoint y: 43, endPoint x: 790, endPoint y: 50, distance: 181.7
click at [791, 59] on div "Clients REGA Actions Trier Filtrer" at bounding box center [705, 67] width 1240 height 92
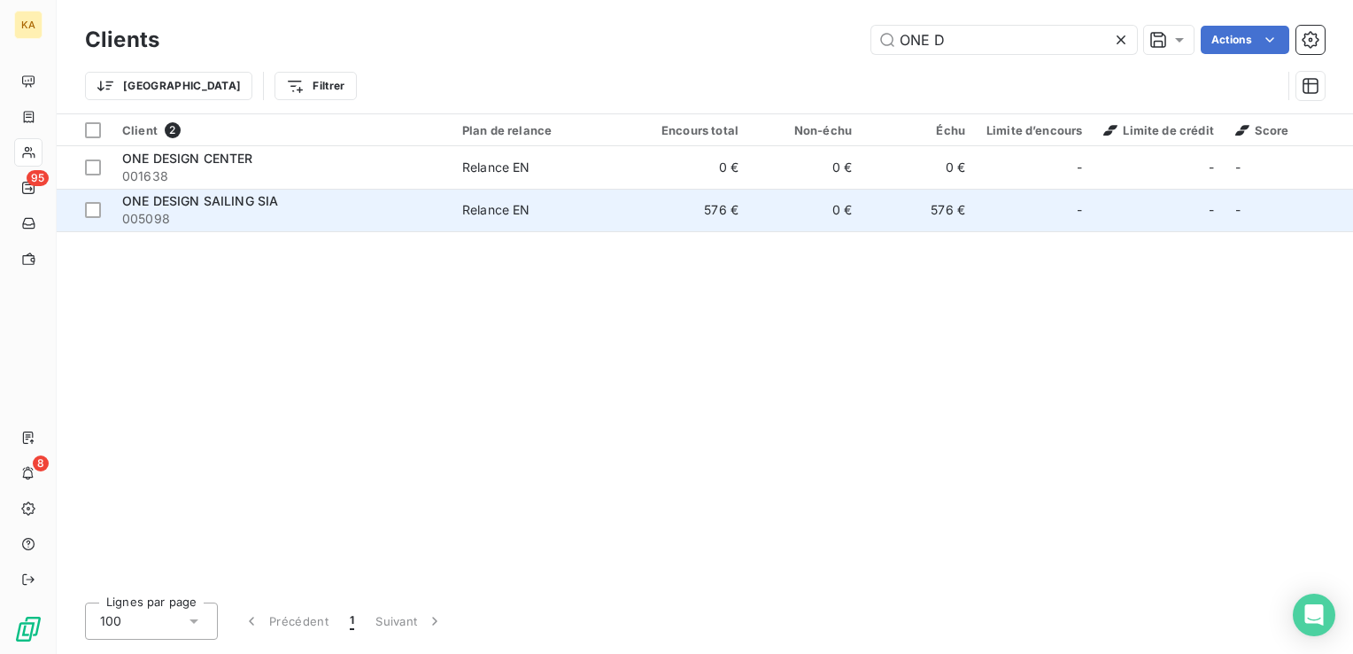
type input "ONE D"
click at [175, 211] on span "005098" at bounding box center [281, 219] width 319 height 18
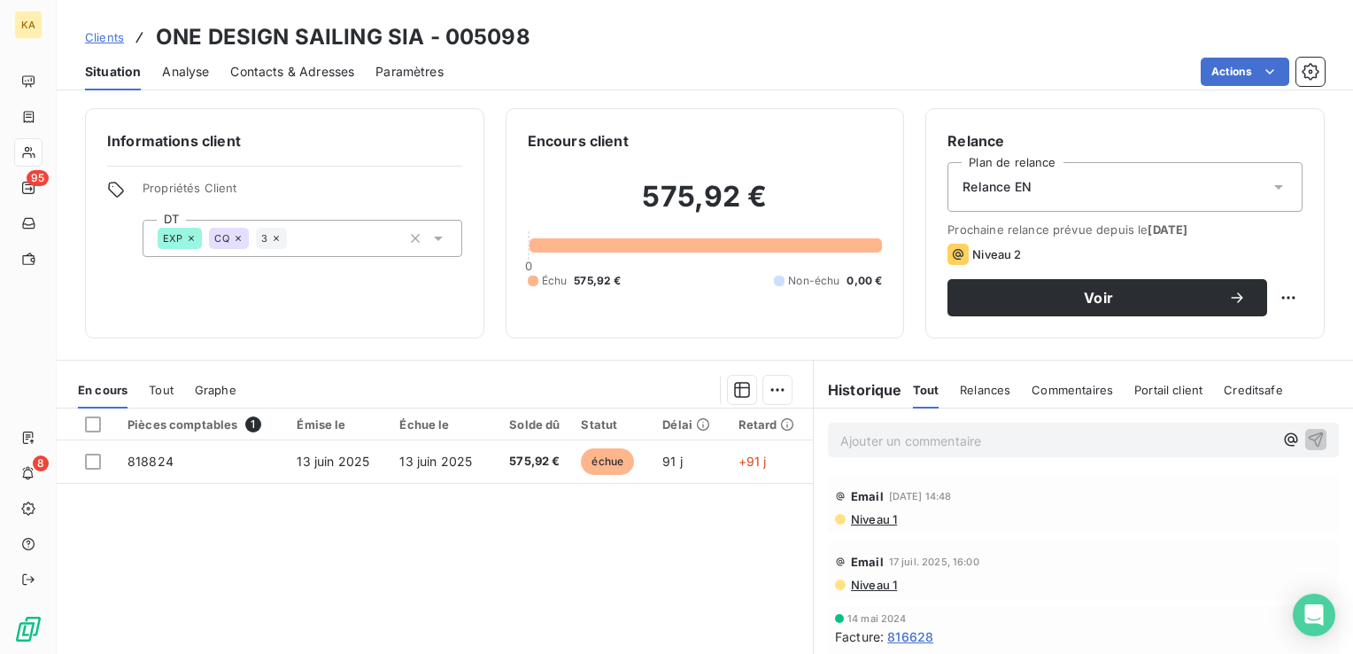
click at [887, 441] on p "Ajouter un commentaire ﻿" at bounding box center [1056, 441] width 433 height 22
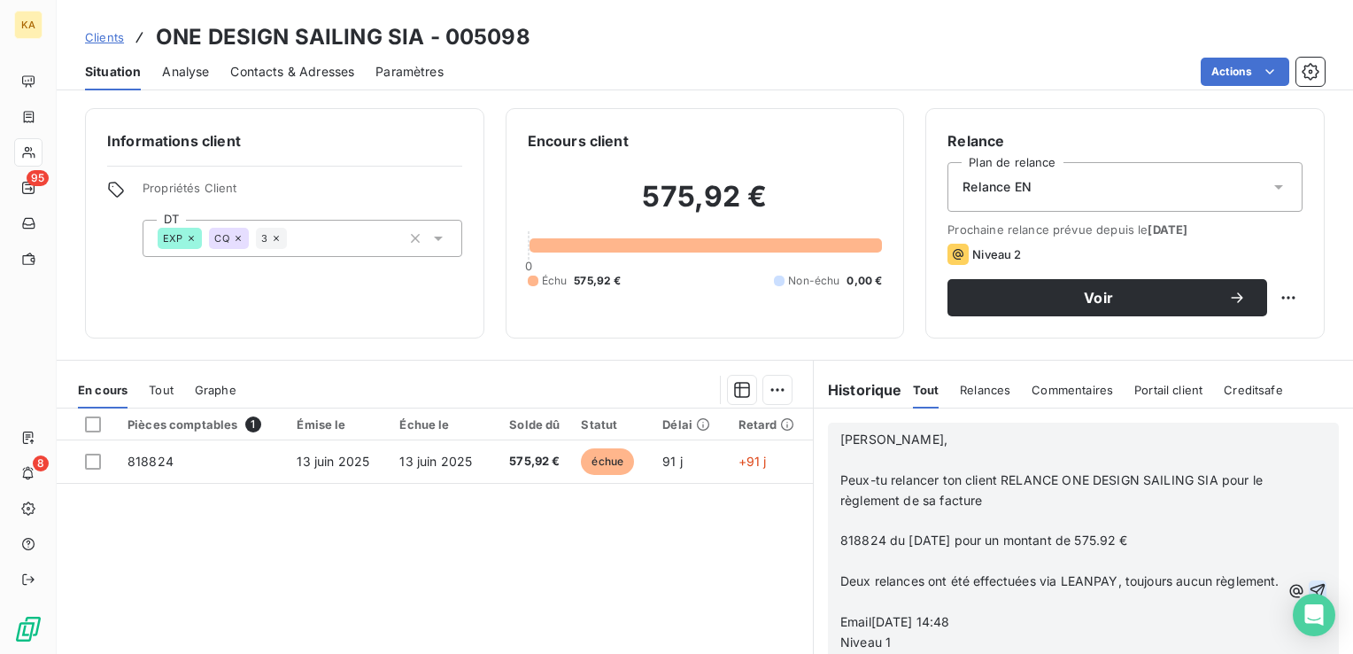
click at [1309, 593] on icon "button" at bounding box center [1318, 591] width 18 height 18
